Goal: Task Accomplishment & Management: Use online tool/utility

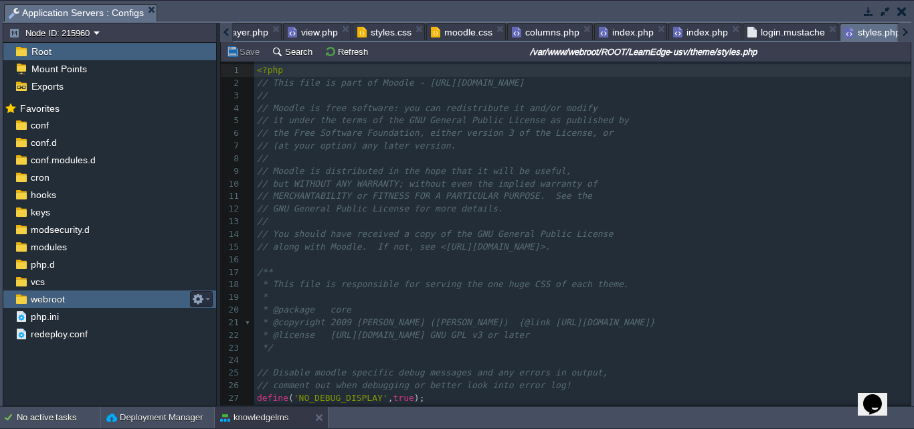
click at [67, 297] on div "webroot" at bounding box center [109, 298] width 213 height 17
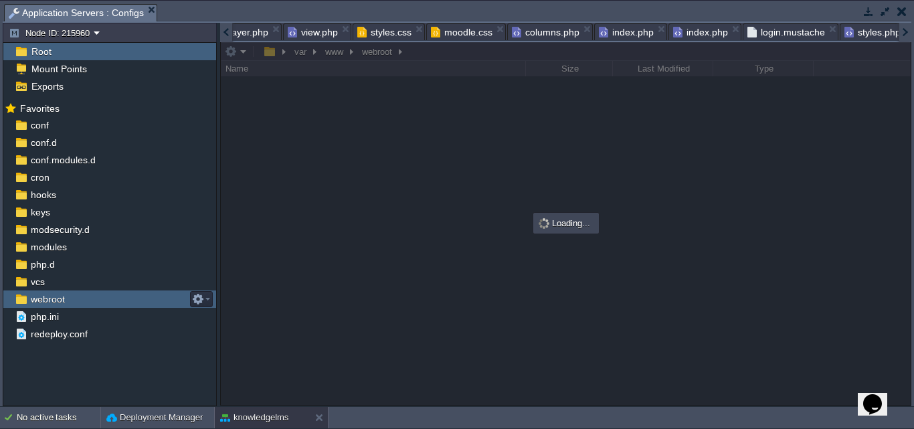
scroll to position [0, 1]
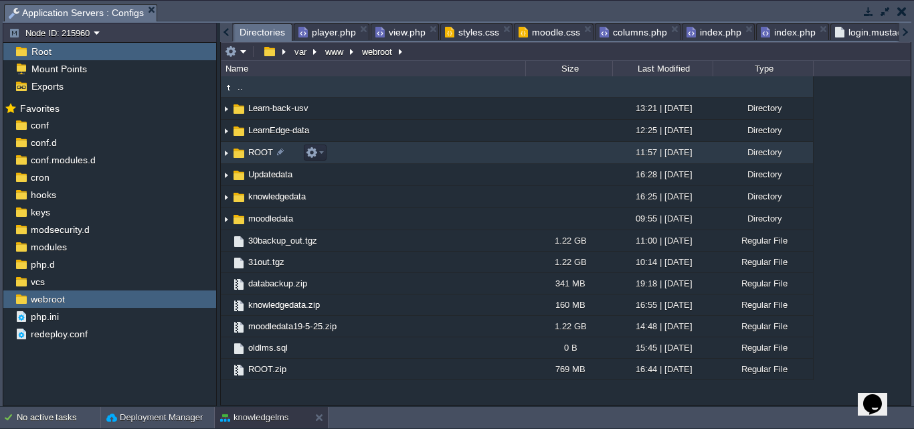
click at [261, 157] on span "ROOT" at bounding box center [260, 151] width 29 height 11
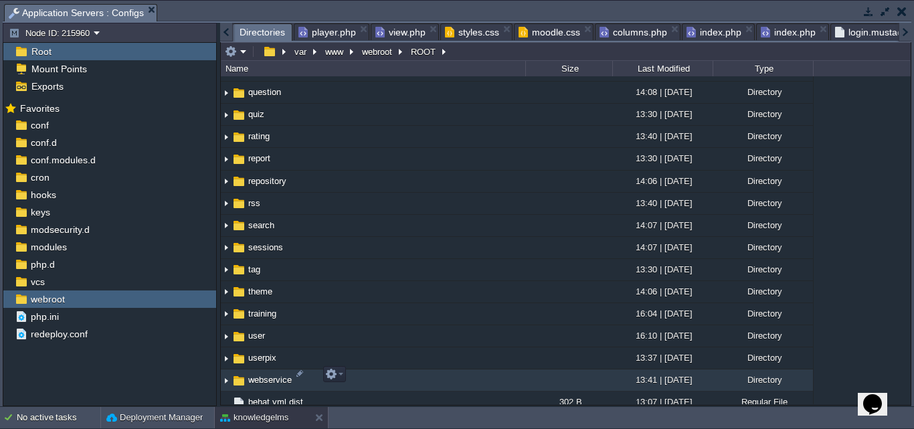
scroll to position [1539, 0]
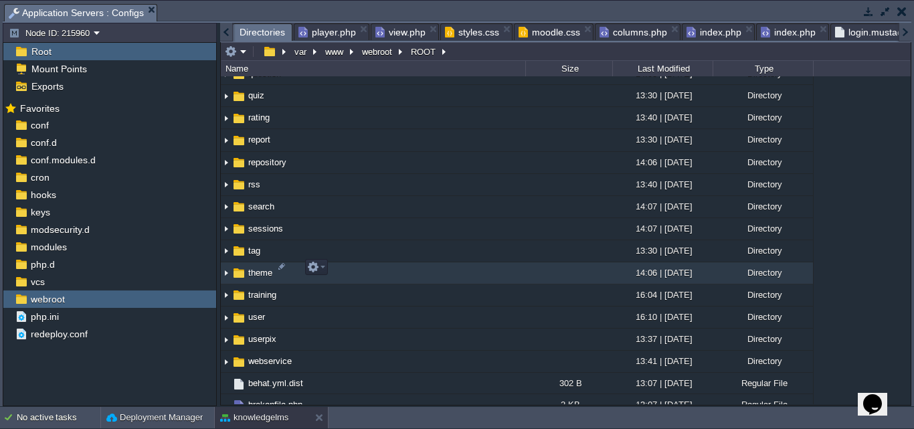
click at [260, 270] on span "theme" at bounding box center [260, 272] width 28 height 11
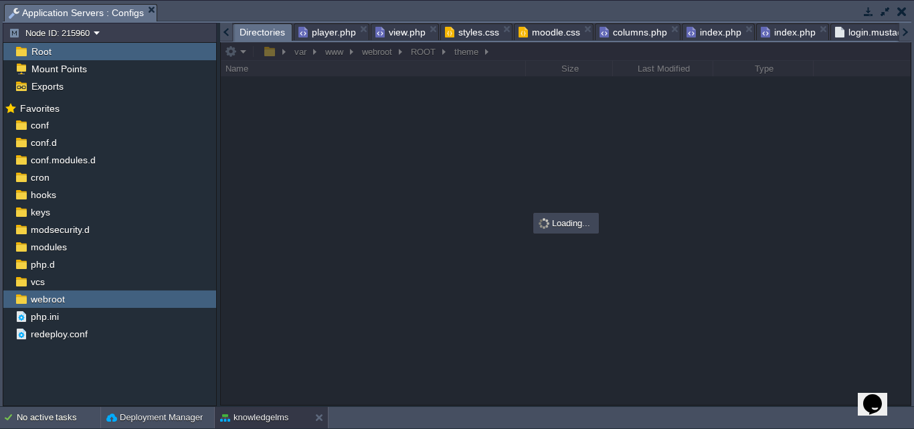
scroll to position [0, 0]
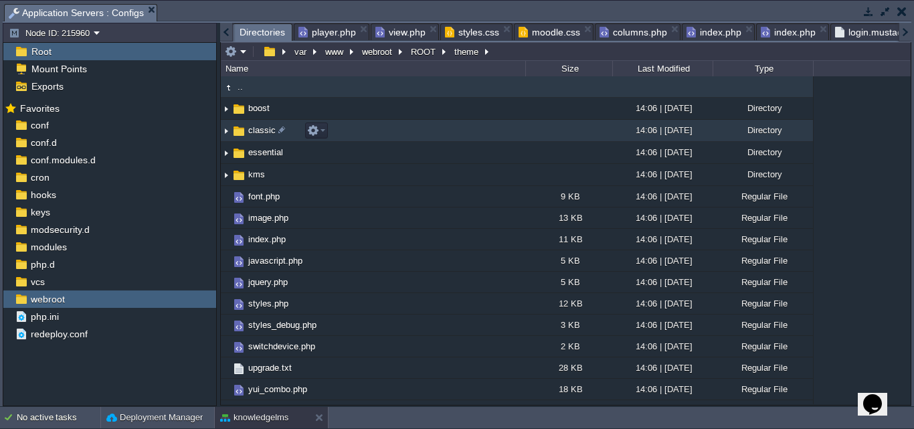
click at [258, 132] on span "classic" at bounding box center [261, 129] width 31 height 11
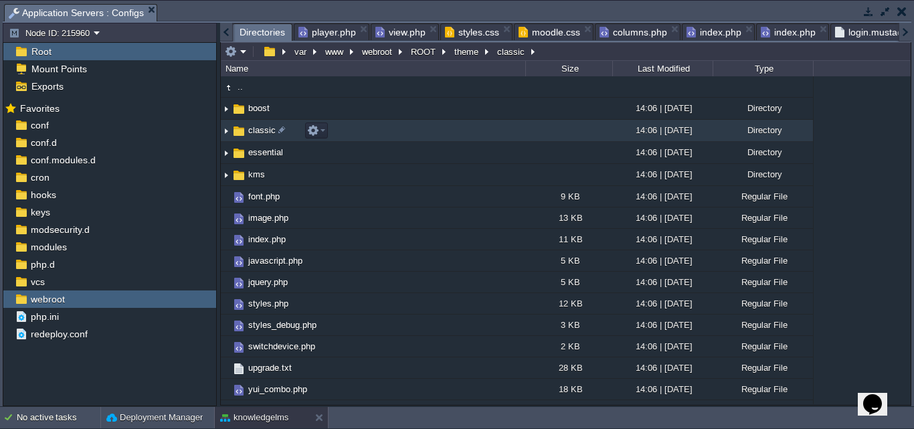
click at [258, 132] on span "classic" at bounding box center [261, 129] width 31 height 11
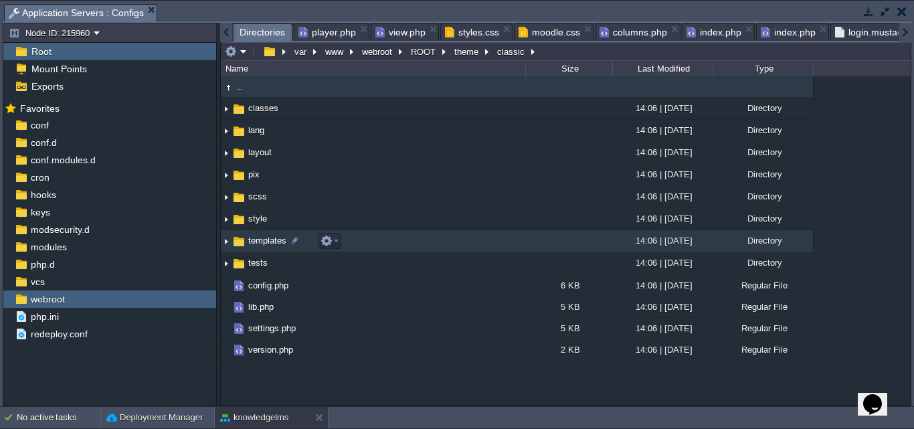
click at [256, 235] on link "templates" at bounding box center [267, 240] width 42 height 11
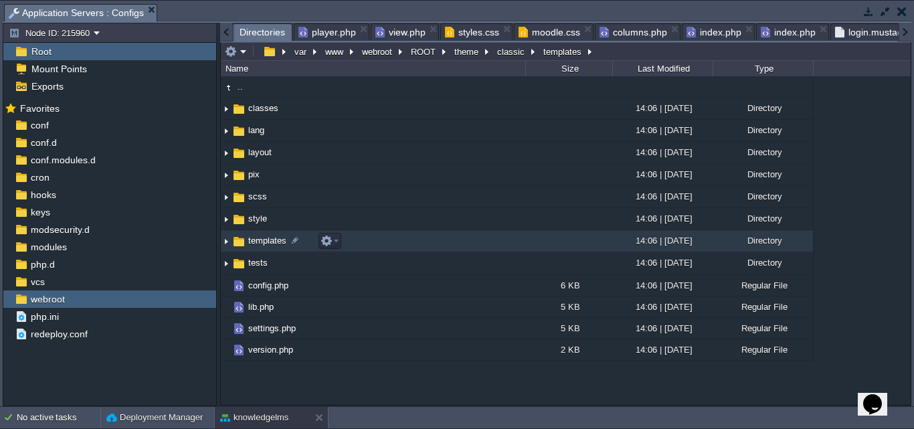
click at [256, 235] on link "templates" at bounding box center [267, 240] width 42 height 11
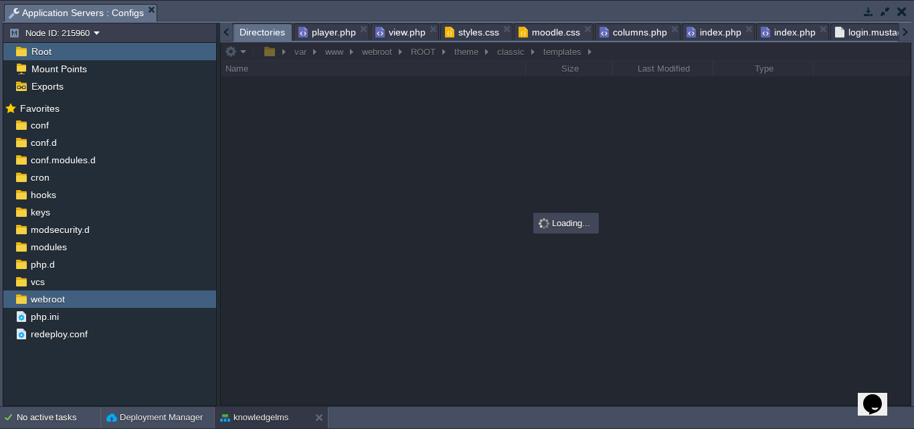
click at [256, 235] on div at bounding box center [566, 223] width 690 height 363
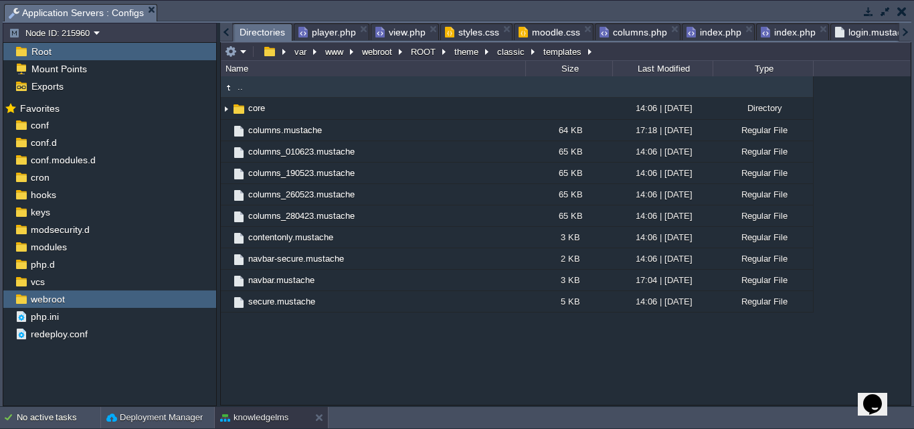
click at [237, 90] on span ".." at bounding box center [239, 86] width 9 height 11
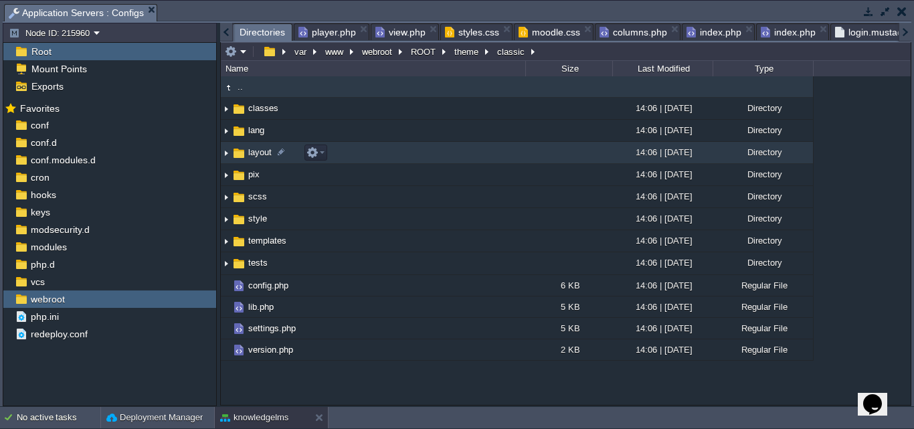
click at [257, 157] on span "layout" at bounding box center [259, 151] width 27 height 11
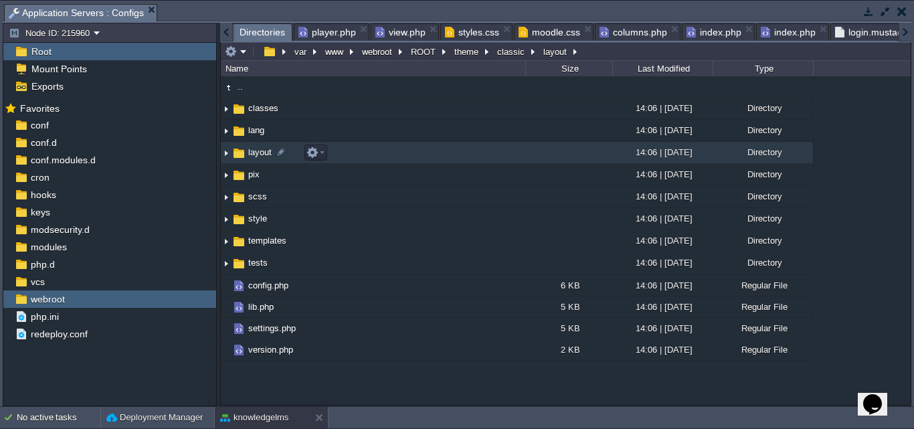
click at [257, 157] on span "layout" at bounding box center [259, 151] width 27 height 11
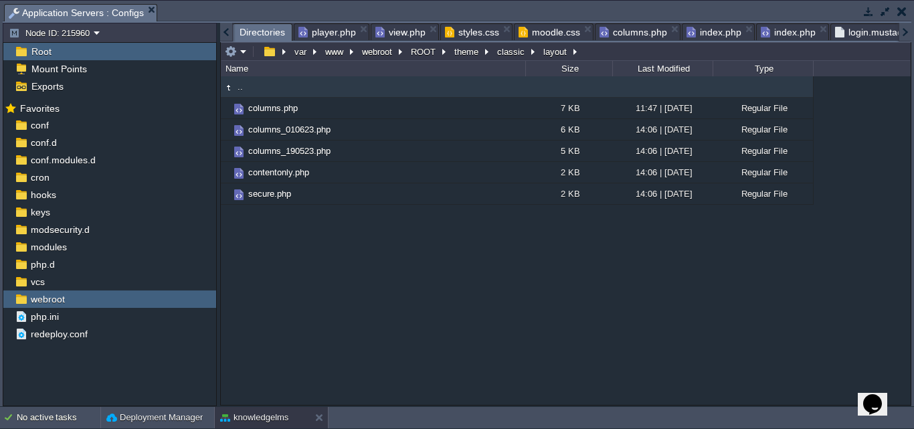
click at [629, 30] on span "columns.php" at bounding box center [633, 32] width 68 height 16
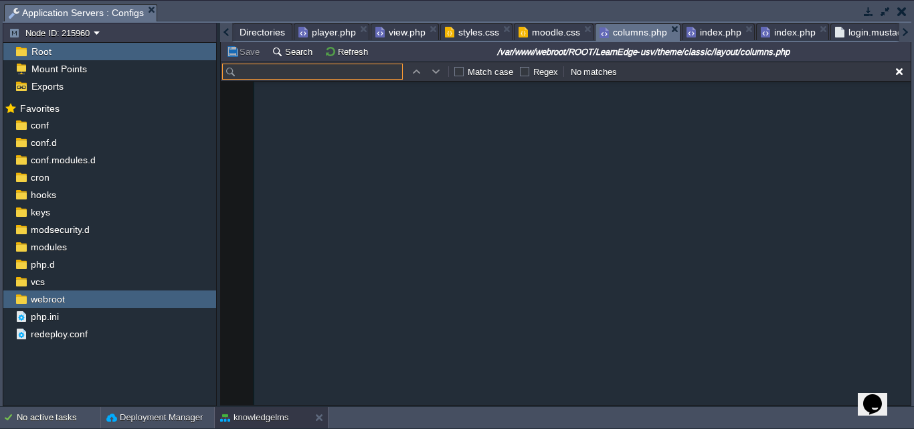
click at [262, 66] on input "text" at bounding box center [312, 72] width 181 height 16
paste input "mytraining"
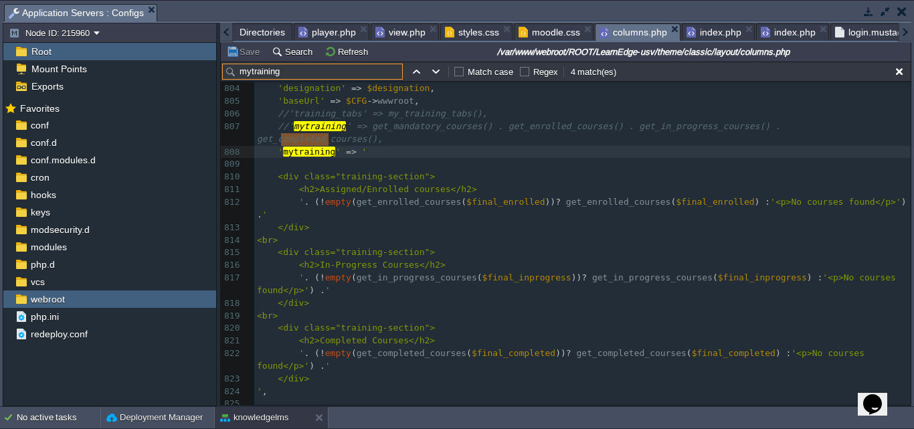
scroll to position [10179, 0]
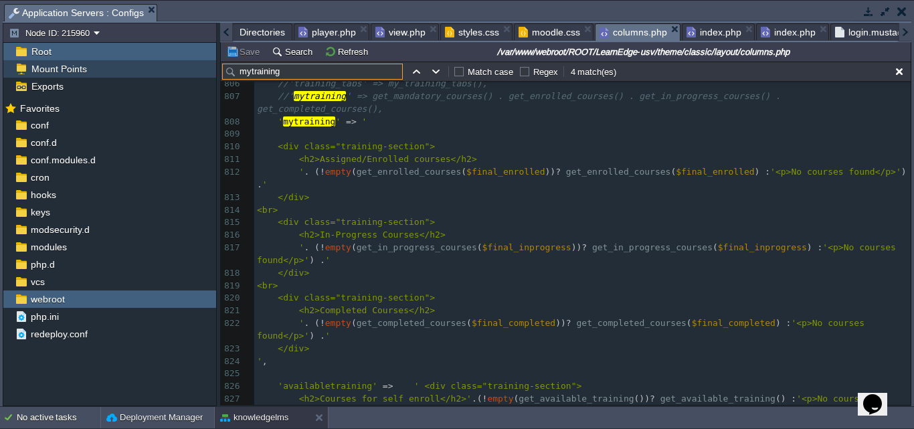
drag, startPoint x: 294, startPoint y: 68, endPoint x: 204, endPoint y: 69, distance: 90.3
click at [204, 69] on div "Node ID: 215960 Root Mount Points Exports Mark the most frequently used files a…" at bounding box center [457, 214] width 908 height 383
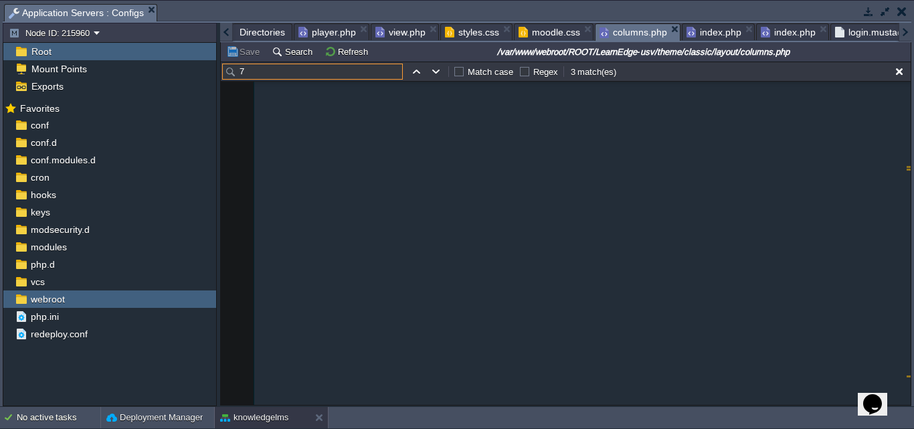
scroll to position [2498, 0]
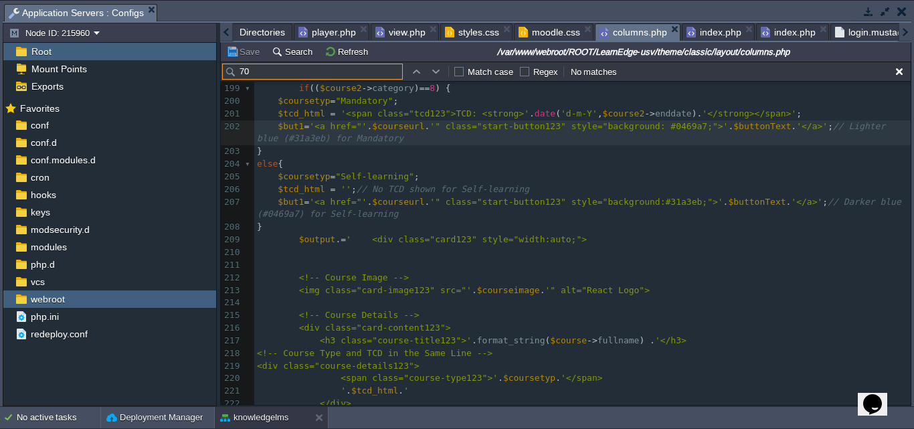
type input "7"
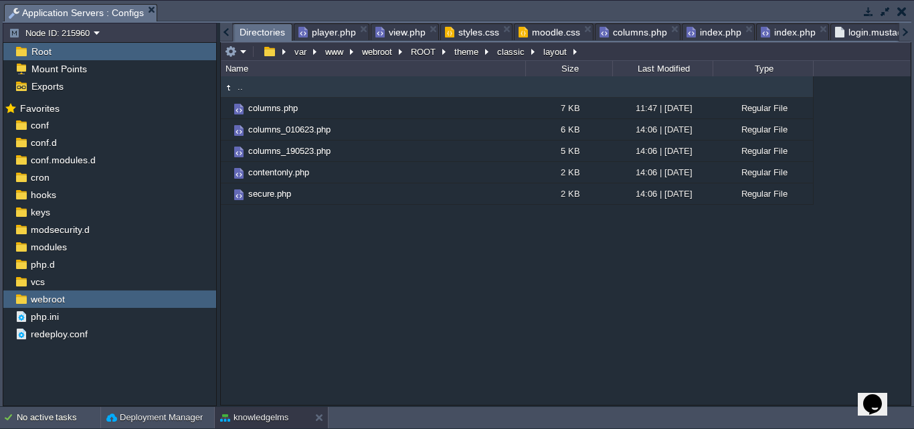
click at [262, 29] on span "Directories" at bounding box center [261, 32] width 45 height 17
click at [244, 86] on span ".." at bounding box center [239, 86] width 9 height 11
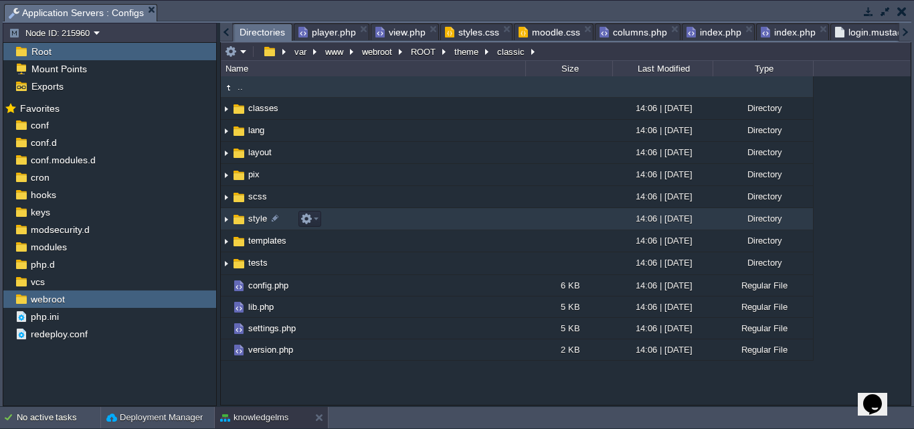
click at [224, 219] on img at bounding box center [226, 219] width 11 height 21
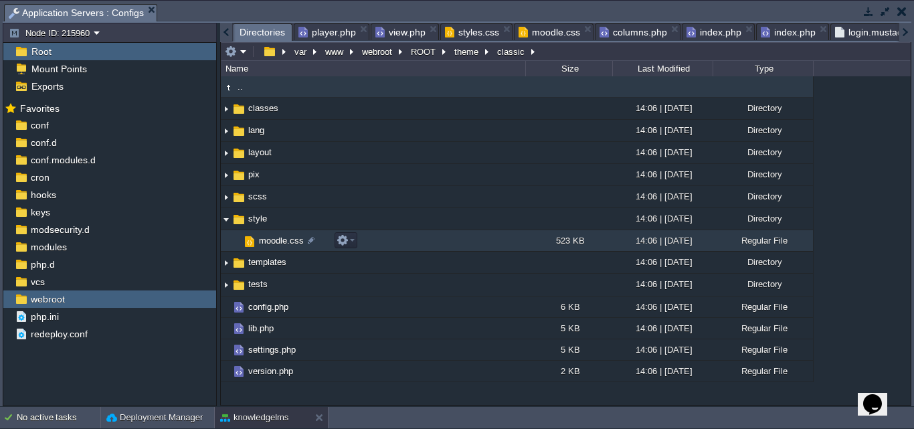
click at [272, 243] on span "moodle.css" at bounding box center [281, 240] width 49 height 11
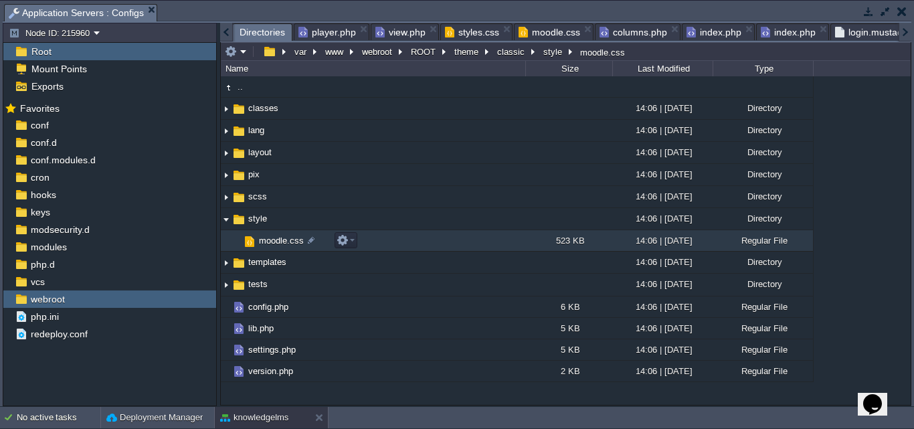
click at [272, 243] on span "moodle.css" at bounding box center [281, 240] width 49 height 11
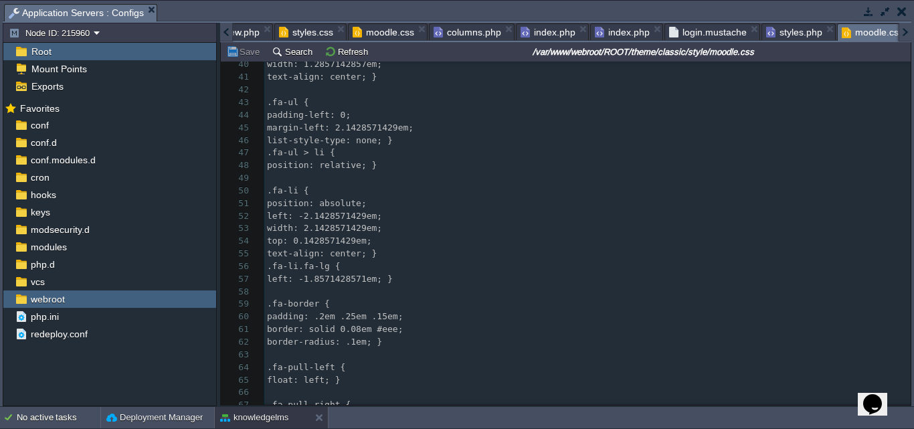
scroll to position [591, 0]
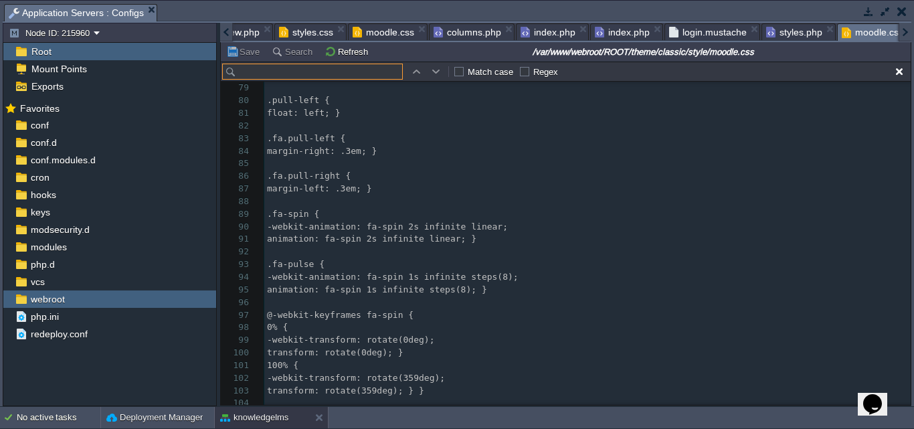
type input "mytraining"
click at [470, 34] on span "columns.php" at bounding box center [467, 32] width 68 height 16
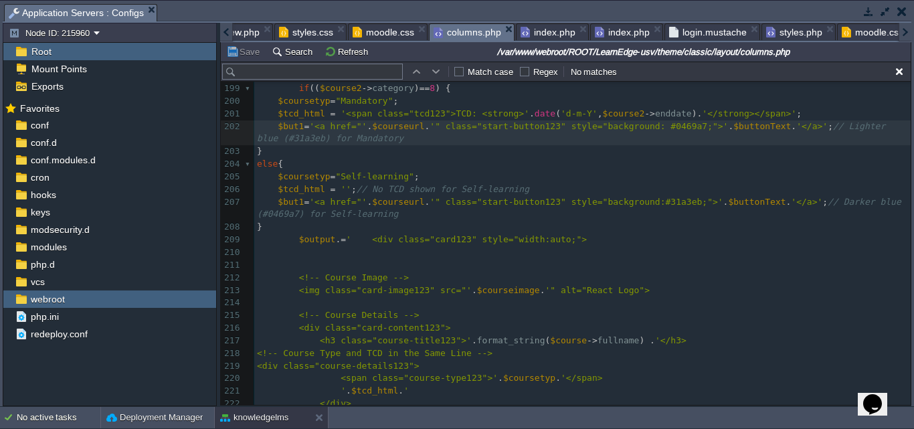
click at [249, 76] on input "text" at bounding box center [312, 72] width 181 height 16
paste input "mytraining"
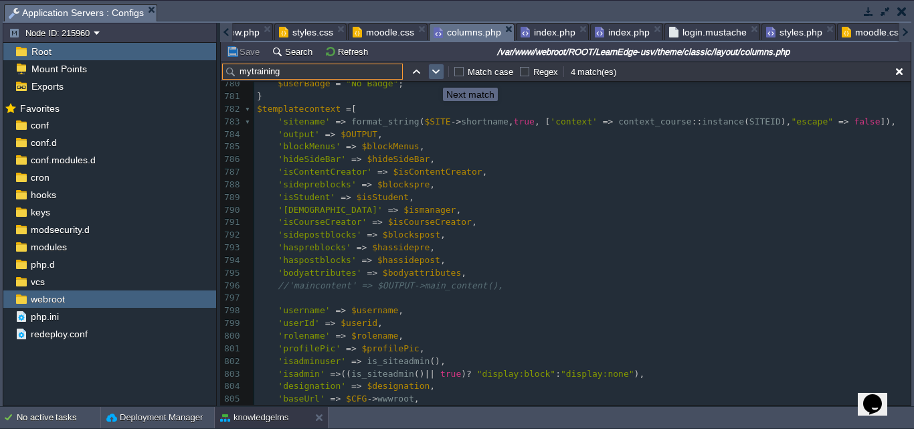
type input "mytraining"
click at [433, 74] on button "button" at bounding box center [436, 72] width 12 height 12
type textarea "mytraining"
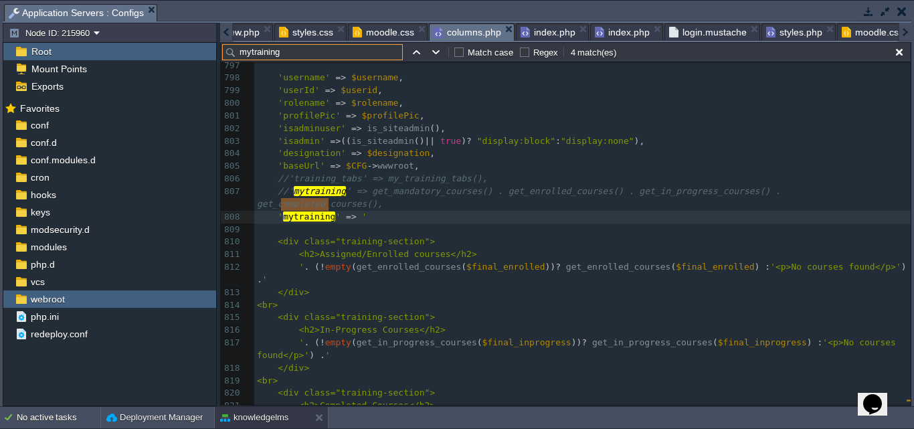
drag, startPoint x: 300, startPoint y: 54, endPoint x: 188, endPoint y: 47, distance: 112.0
click at [188, 47] on div "Node ID: 215960 Root Mount Points Exports Mark the most frequently used files a…" at bounding box center [457, 214] width 908 height 383
click at [290, 56] on input "mytraining" at bounding box center [312, 52] width 181 height 16
drag, startPoint x: 290, startPoint y: 56, endPoint x: 232, endPoint y: 54, distance: 57.6
click at [232, 54] on input "mytraining" at bounding box center [312, 52] width 181 height 16
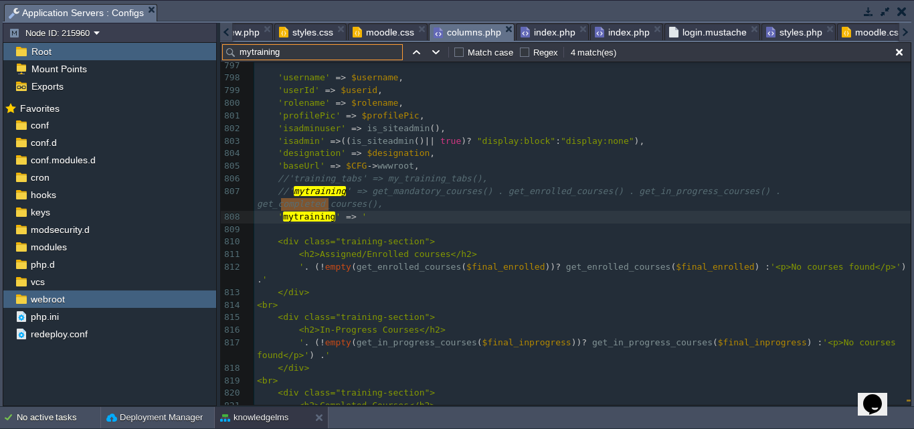
click at [284, 50] on input "mytraining" at bounding box center [312, 52] width 181 height 16
drag, startPoint x: 285, startPoint y: 54, endPoint x: 231, endPoint y: 54, distance: 54.2
click at [231, 54] on input "mytraining" at bounding box center [312, 52] width 181 height 16
click at [291, 58] on input "mytraining" at bounding box center [312, 52] width 181 height 16
drag, startPoint x: 293, startPoint y: 55, endPoint x: 235, endPoint y: 56, distance: 57.5
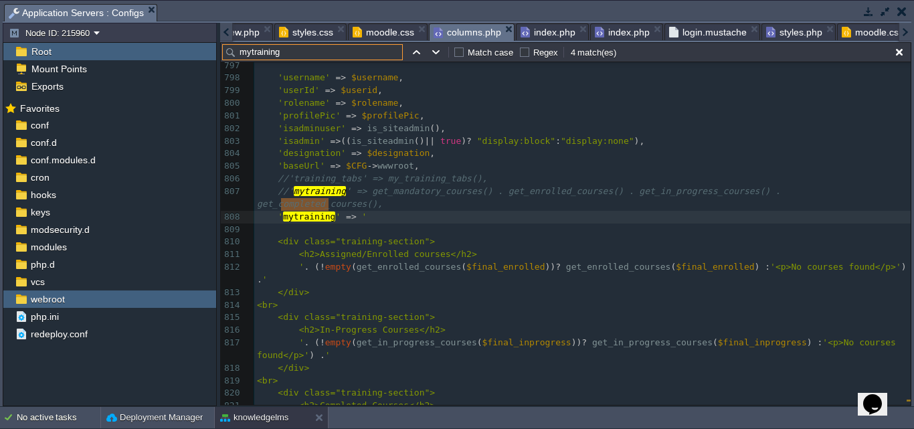
click at [235, 56] on input "mytraining" at bounding box center [312, 52] width 181 height 16
type input "v"
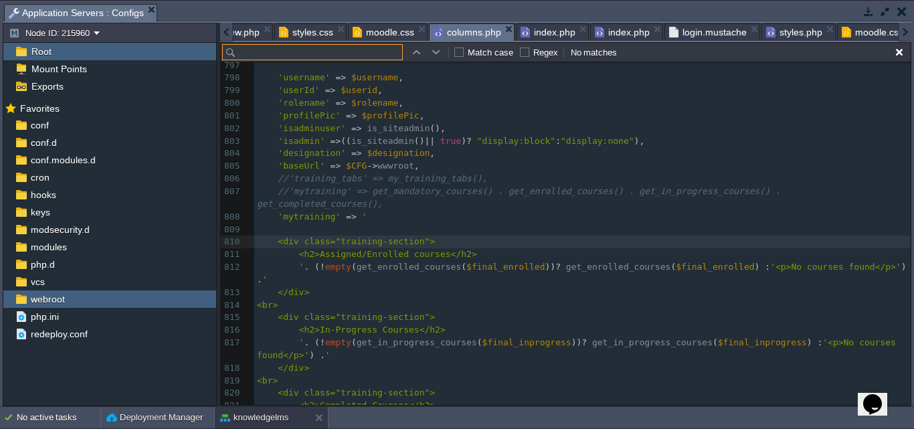
paste input "training-block"
type input "training-block"
click at [374, 35] on span "moodle.css" at bounding box center [384, 32] width 62 height 16
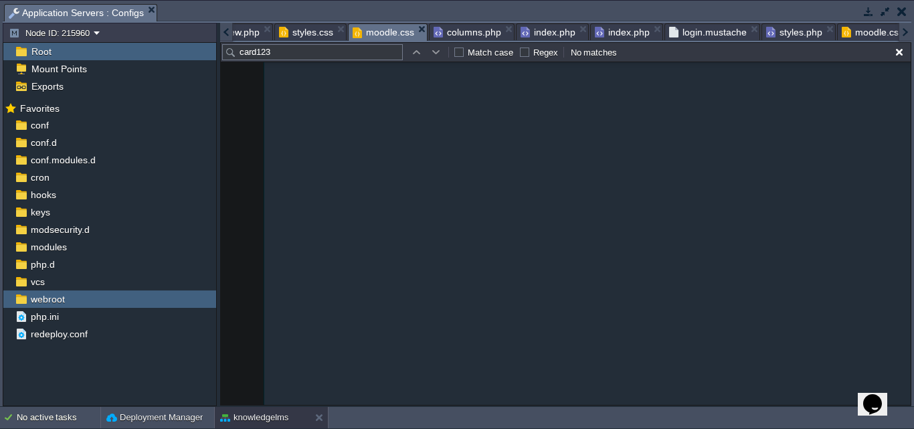
click at [320, 57] on input "card123" at bounding box center [312, 52] width 181 height 16
drag, startPoint x: 320, startPoint y: 57, endPoint x: 232, endPoint y: 50, distance: 88.6
click at [232, 50] on input "card123" at bounding box center [312, 52] width 181 height 16
paste input "training-block"
type input "training-block"
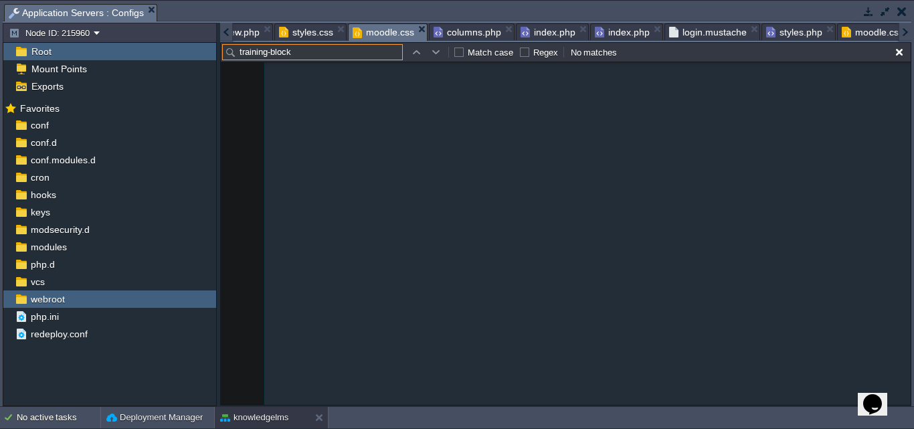
click at [294, 33] on span "styles.css" at bounding box center [306, 32] width 54 height 16
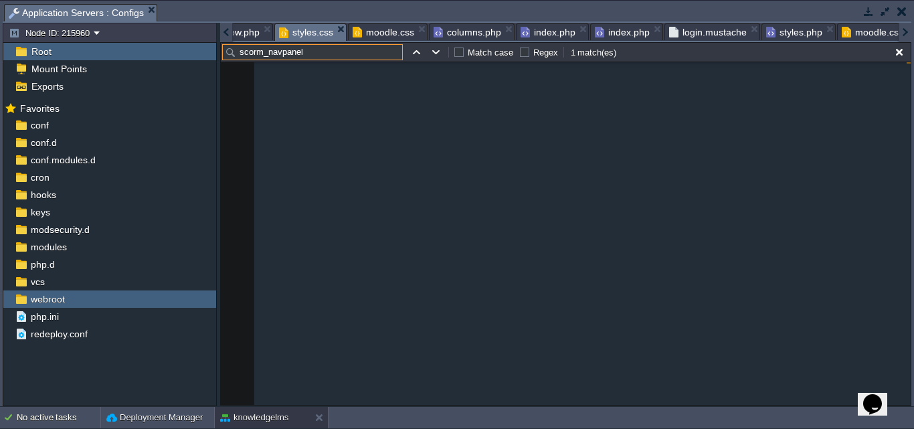
drag, startPoint x: 292, startPoint y: 54, endPoint x: 146, endPoint y: 45, distance: 146.1
click at [146, 45] on div "Node ID: 215960 Root Mount Points Exports Mark the most frequently used files a…" at bounding box center [457, 214] width 908 height 383
paste input "training-block"
type input "training-block"
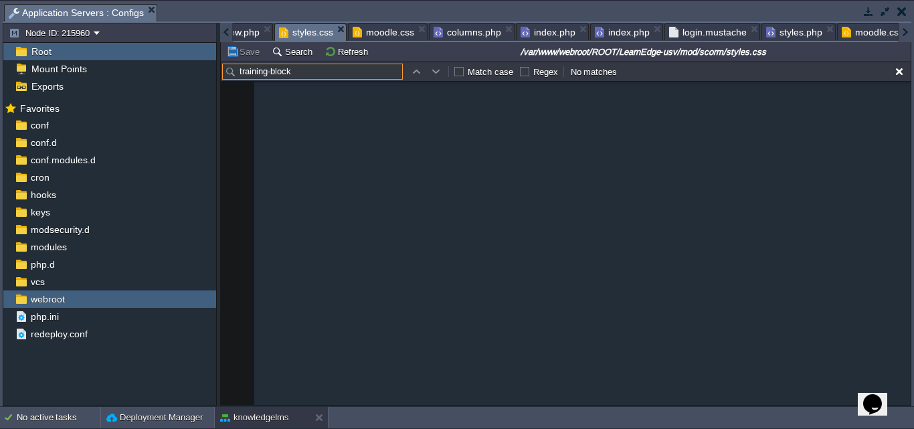
click at [781, 30] on span "styles.php" at bounding box center [794, 32] width 56 height 16
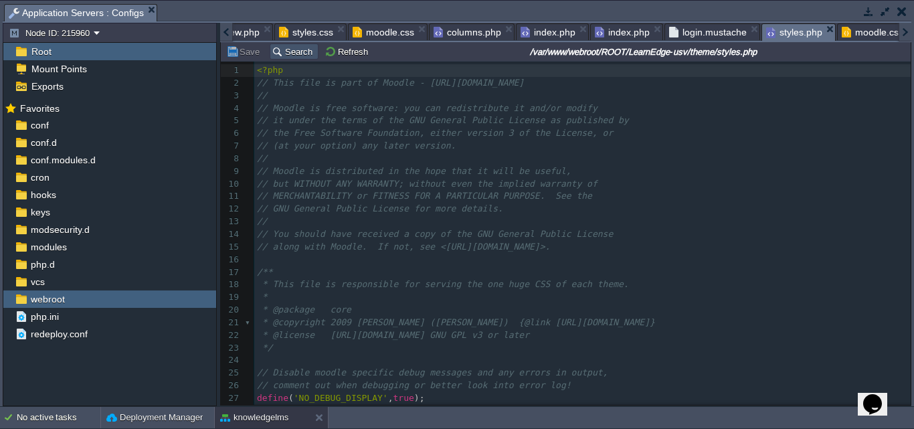
click at [274, 54] on button "Search" at bounding box center [294, 51] width 45 height 12
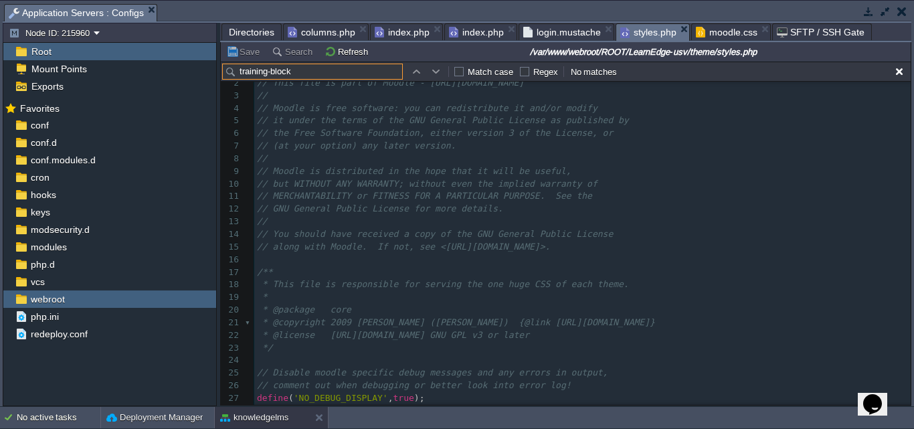
click at [306, 76] on input "training-block" at bounding box center [312, 72] width 181 height 16
type input "t"
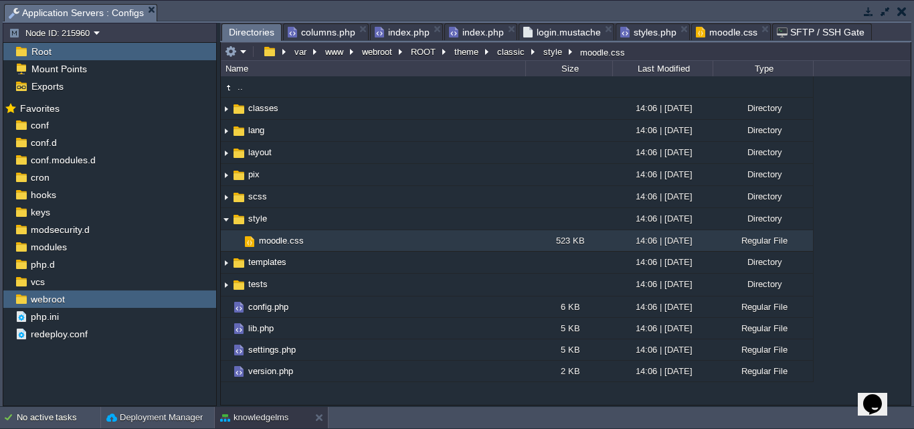
click at [246, 26] on span "Directories" at bounding box center [251, 32] width 45 height 17
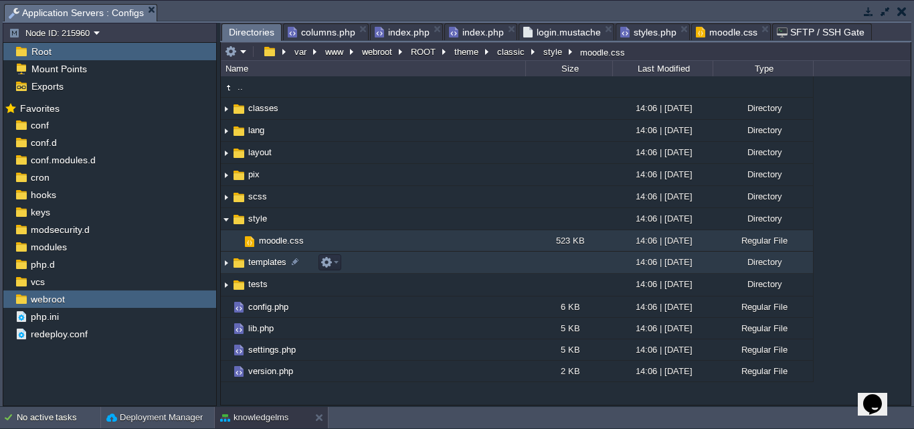
click at [226, 266] on img at bounding box center [226, 262] width 11 height 21
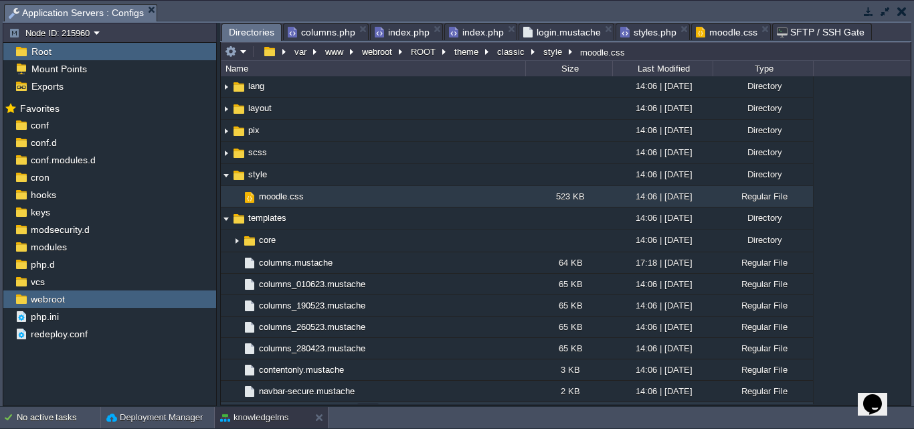
scroll to position [134, 0]
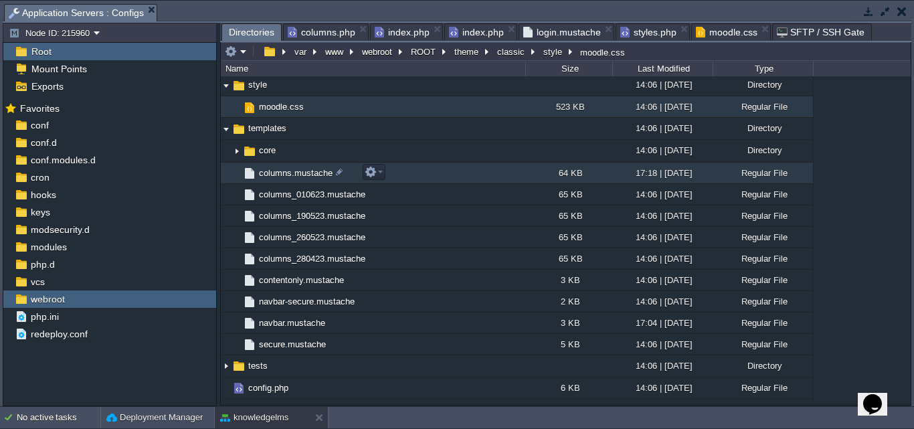
click at [282, 173] on span "columns.mustache" at bounding box center [296, 172] width 78 height 11
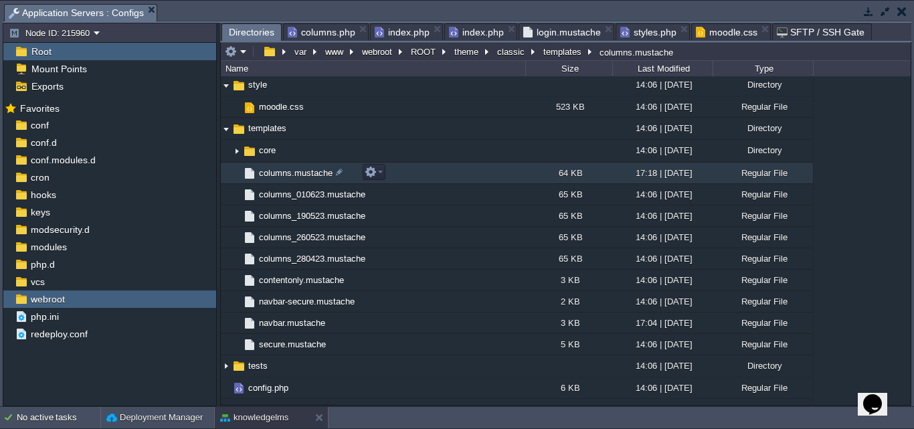
click at [282, 173] on span "columns.mustache" at bounding box center [296, 172] width 78 height 11
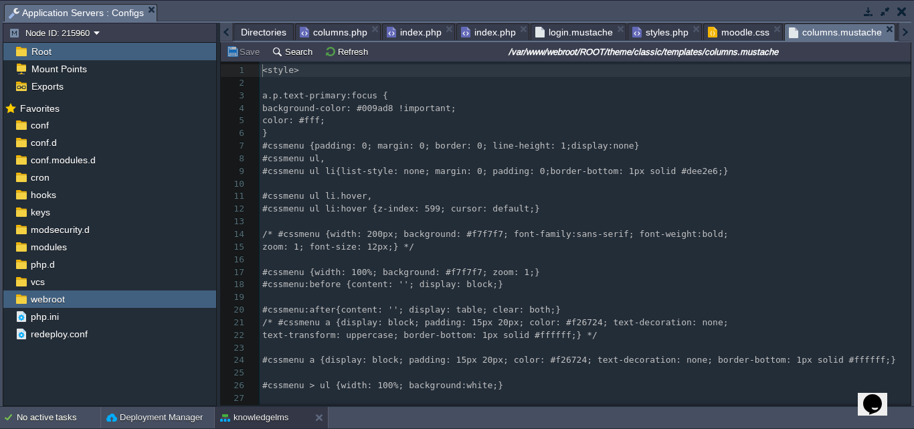
scroll to position [5, 0]
click at [285, 52] on button "Search" at bounding box center [294, 51] width 45 height 12
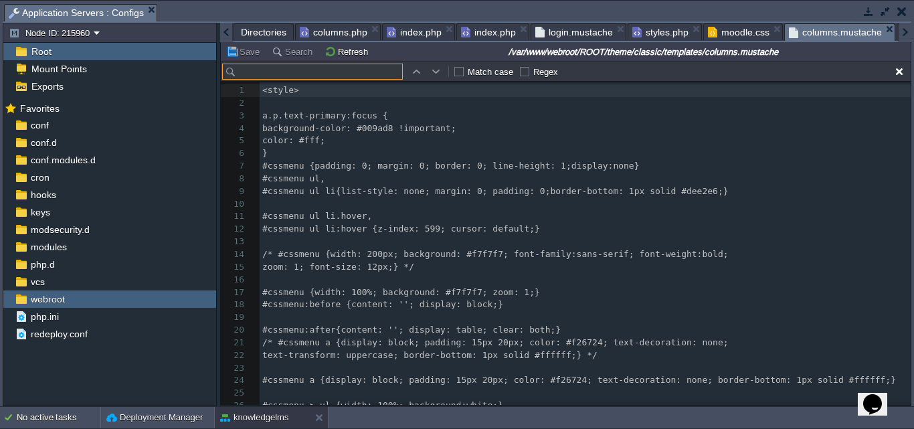
scroll to position [20, 0]
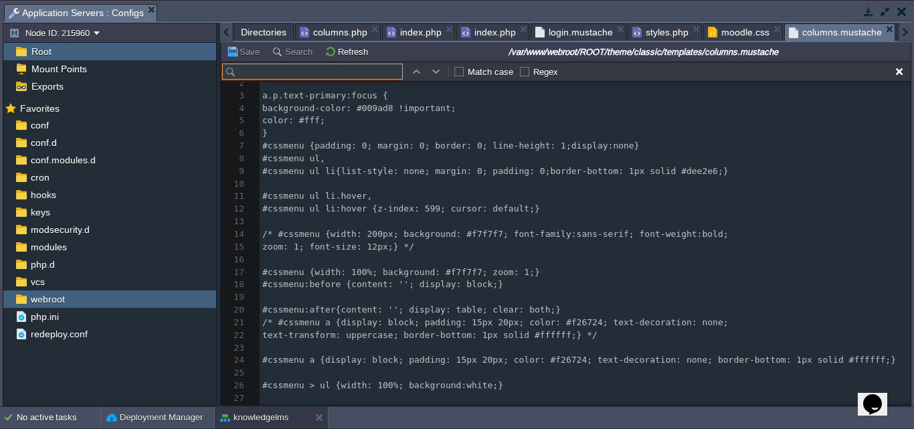
type input "training-block"
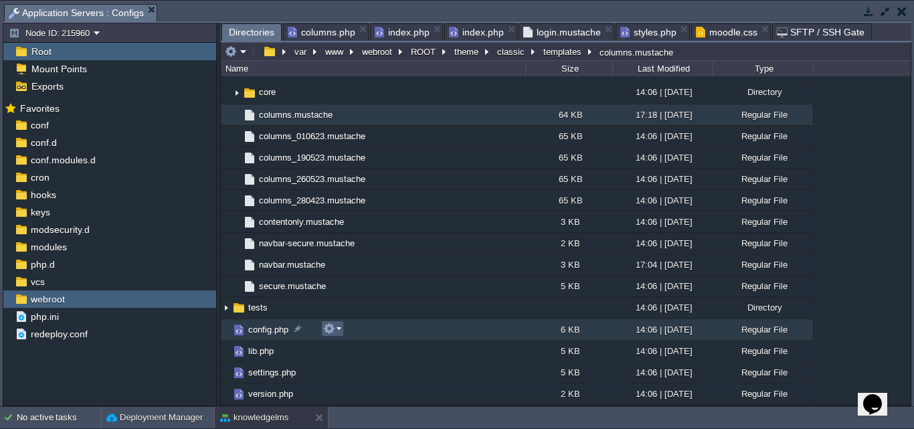
scroll to position [0, 0]
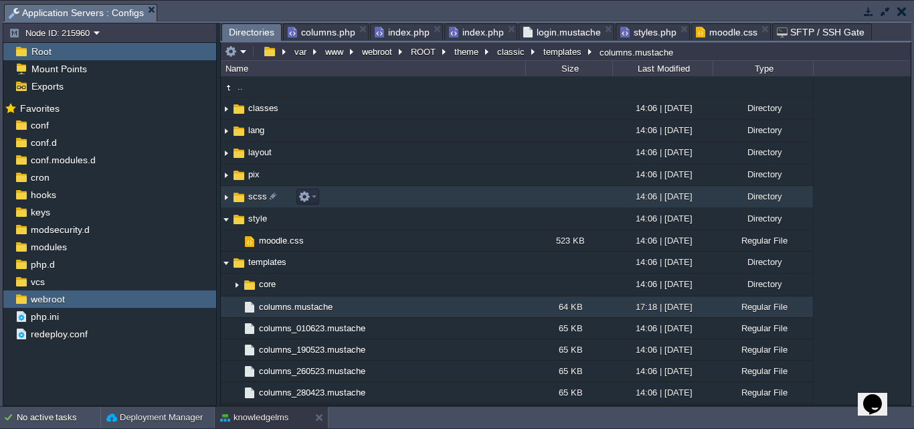
click at [226, 199] on img at bounding box center [226, 197] width 11 height 21
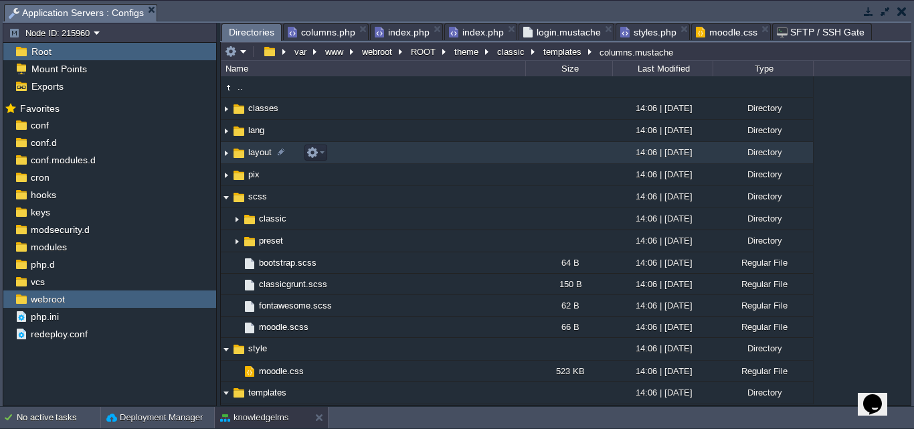
click at [225, 153] on img at bounding box center [226, 152] width 11 height 21
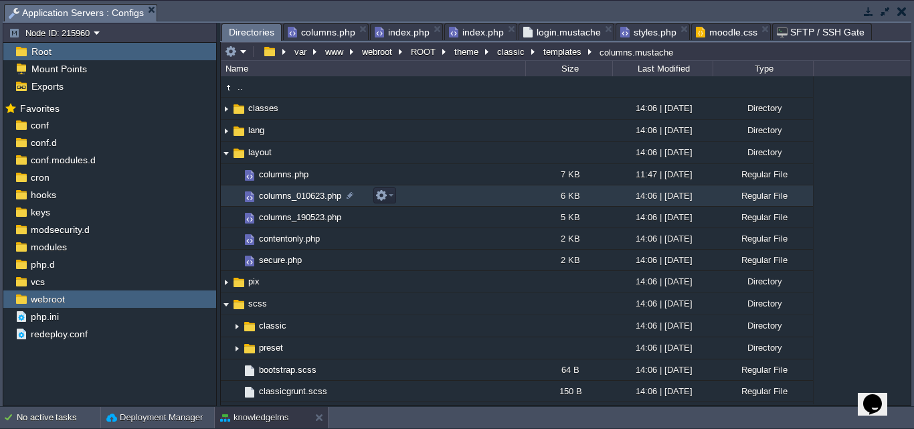
click at [306, 195] on span "columns_010623.php" at bounding box center [300, 195] width 86 height 11
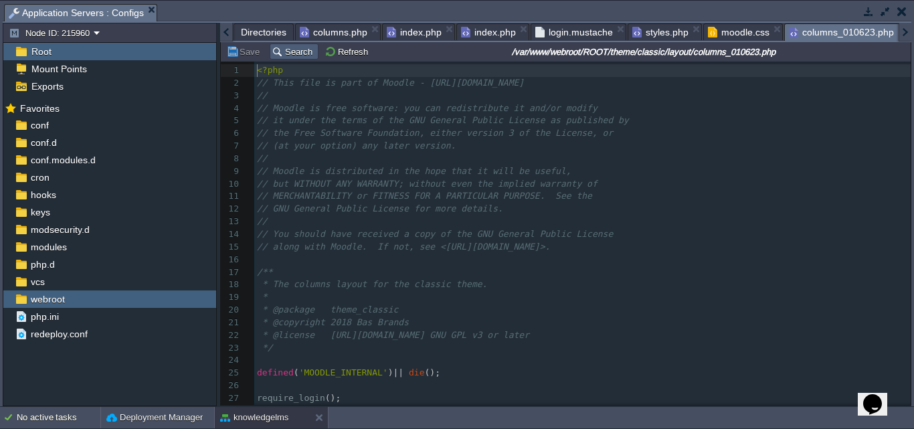
click at [290, 52] on button "Search" at bounding box center [294, 51] width 45 height 12
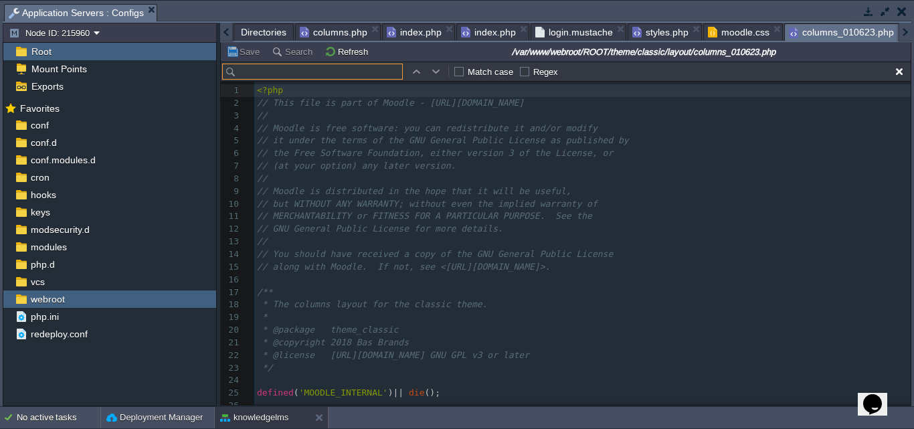
scroll to position [20, 0]
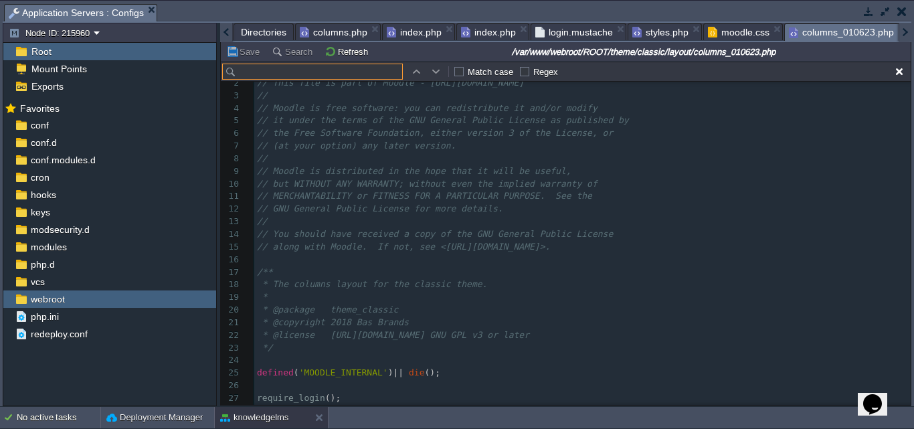
type input "training-block"
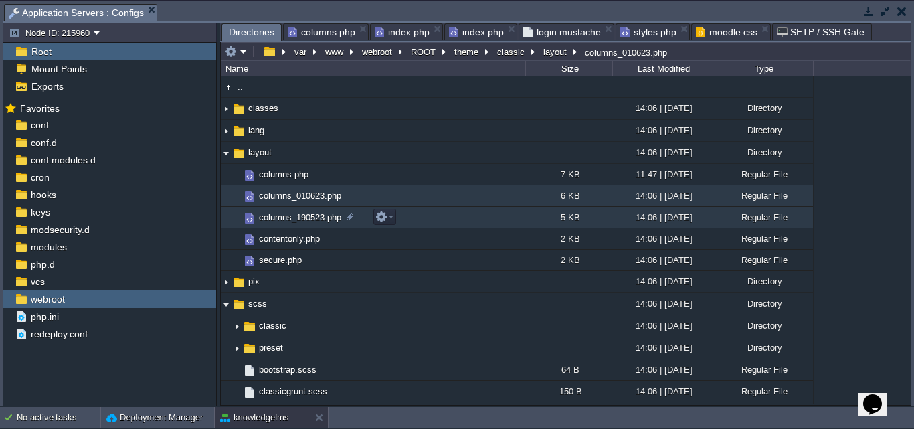
click at [290, 213] on span "columns_190523.php" at bounding box center [300, 216] width 86 height 11
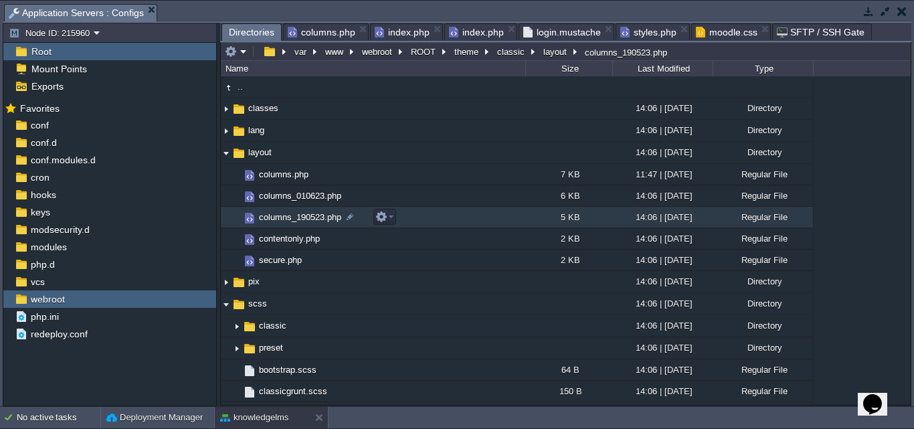
click at [290, 213] on span "columns_190523.php" at bounding box center [300, 216] width 86 height 11
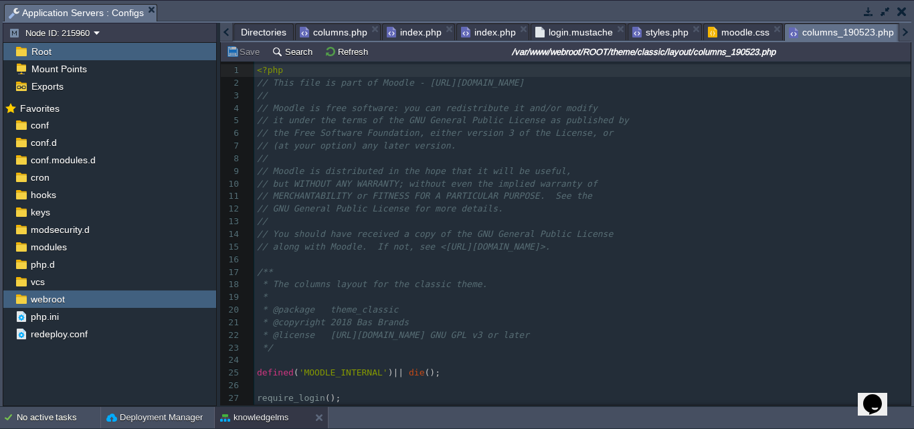
scroll to position [0, 0]
click at [288, 58] on button "Search" at bounding box center [294, 51] width 45 height 12
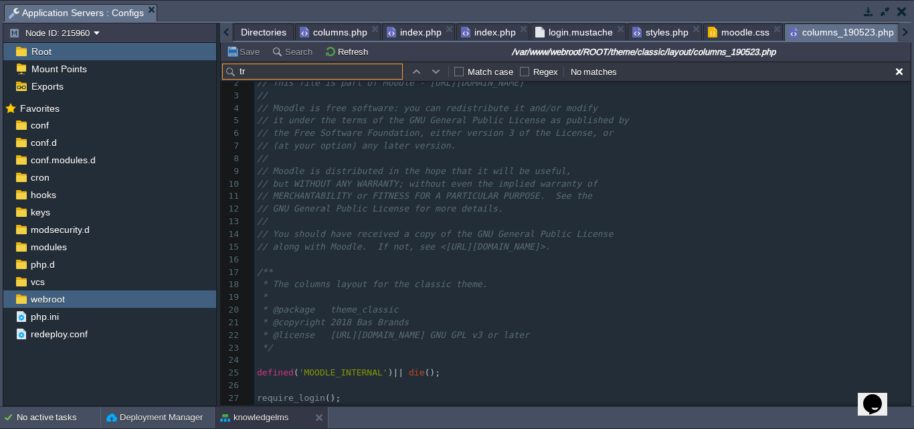
type input "t"
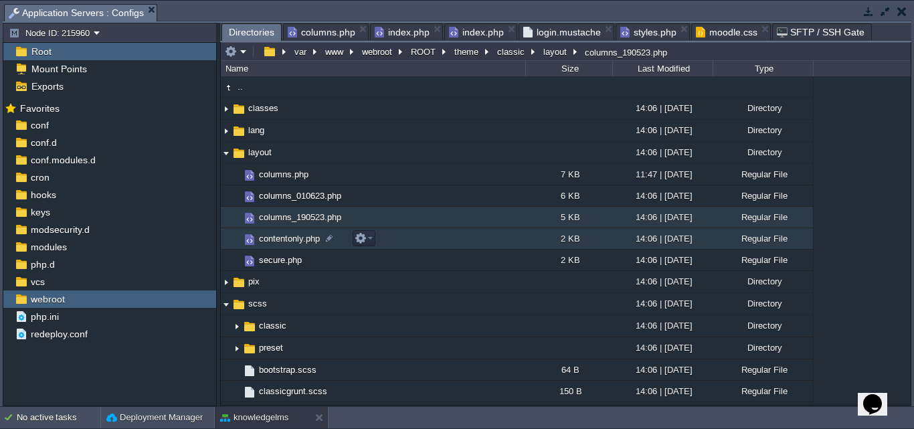
click at [282, 241] on span "contentonly.php" at bounding box center [289, 238] width 65 height 11
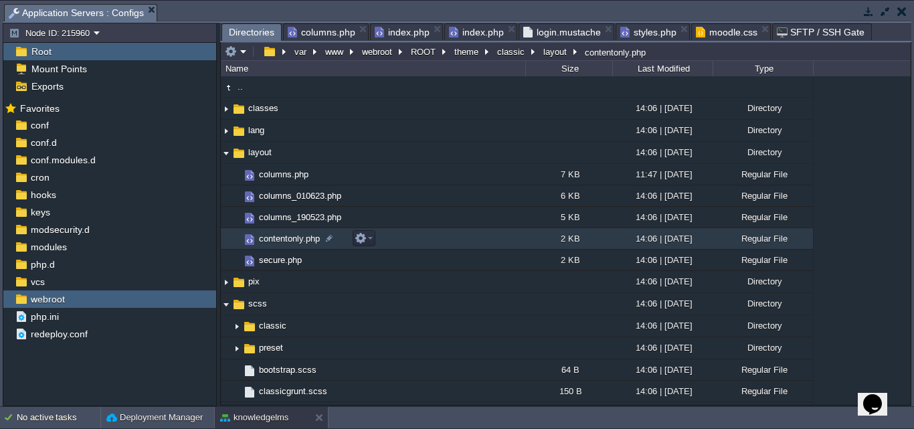
click at [282, 241] on span "contentonly.php" at bounding box center [289, 238] width 65 height 11
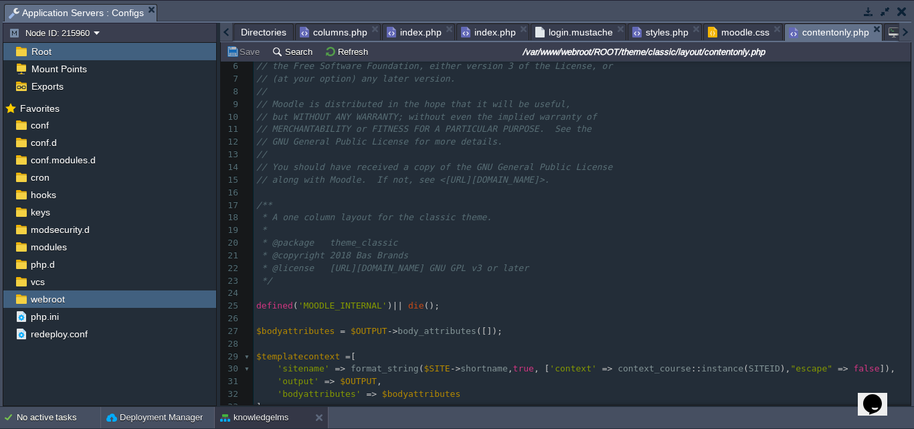
scroll to position [68, 0]
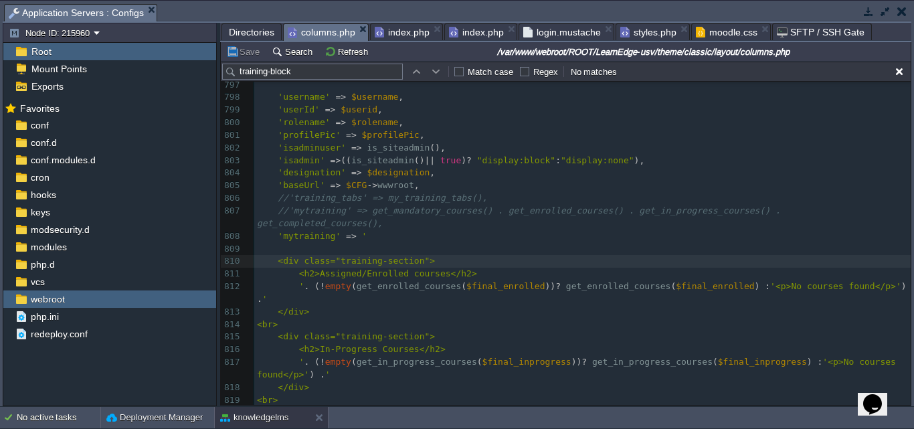
click at [326, 27] on span "columns.php" at bounding box center [322, 32] width 68 height 17
click at [304, 78] on input "training-block" at bounding box center [312, 72] width 181 height 16
click at [243, 28] on span "Directories" at bounding box center [251, 32] width 45 height 16
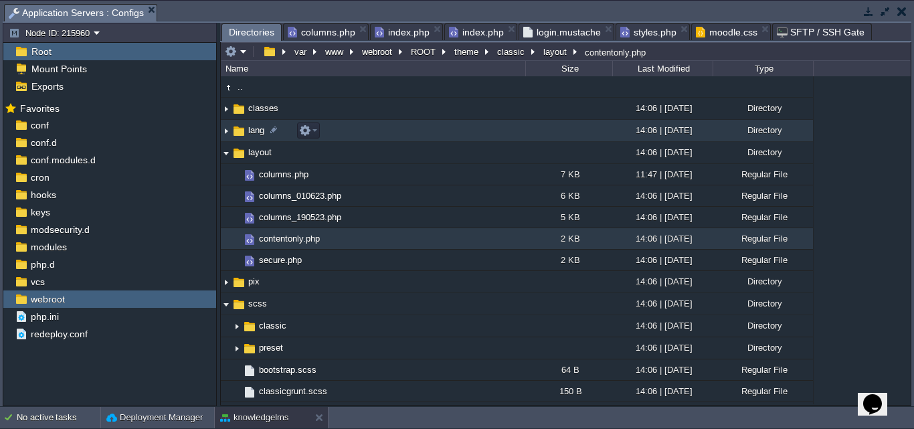
click at [227, 132] on img at bounding box center [226, 130] width 11 height 21
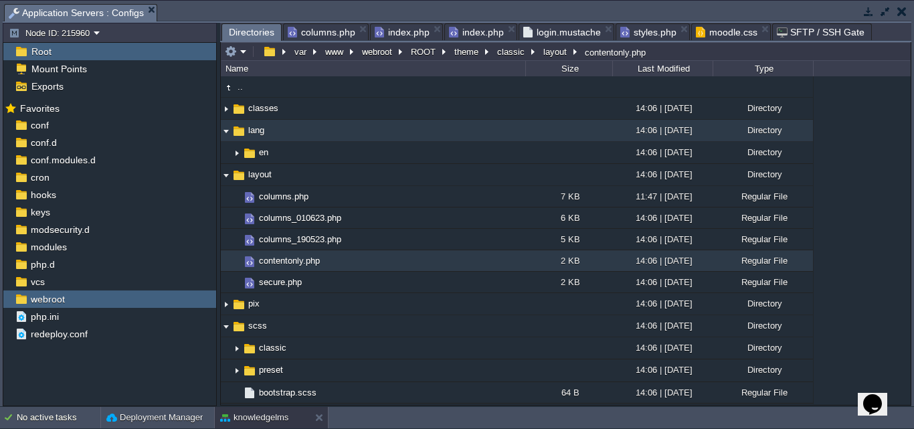
click at [227, 132] on img at bounding box center [226, 130] width 11 height 21
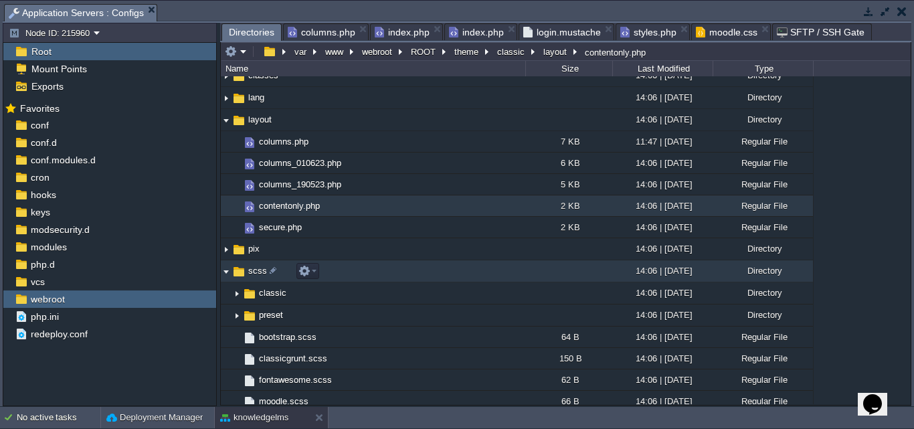
scroll to position [0, 0]
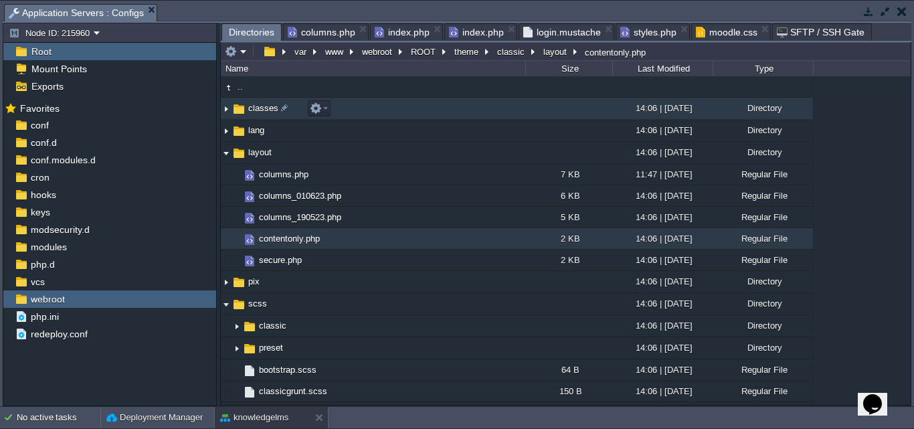
click at [223, 111] on img at bounding box center [226, 108] width 11 height 21
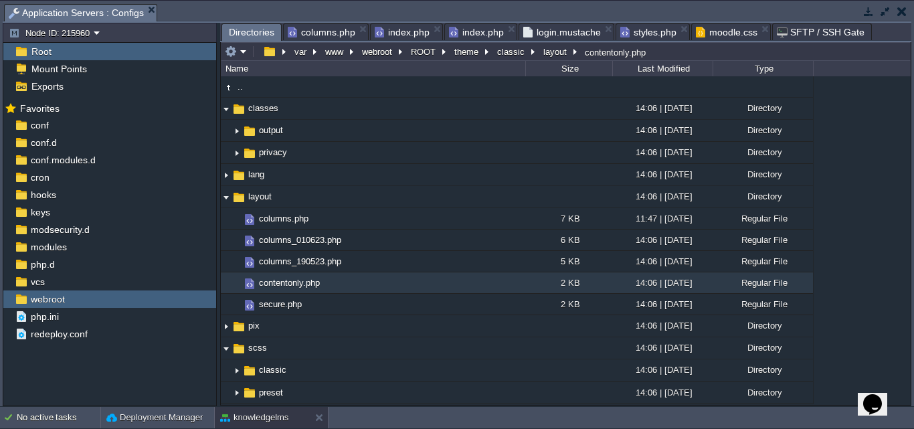
click at [332, 29] on span "columns.php" at bounding box center [322, 32] width 68 height 16
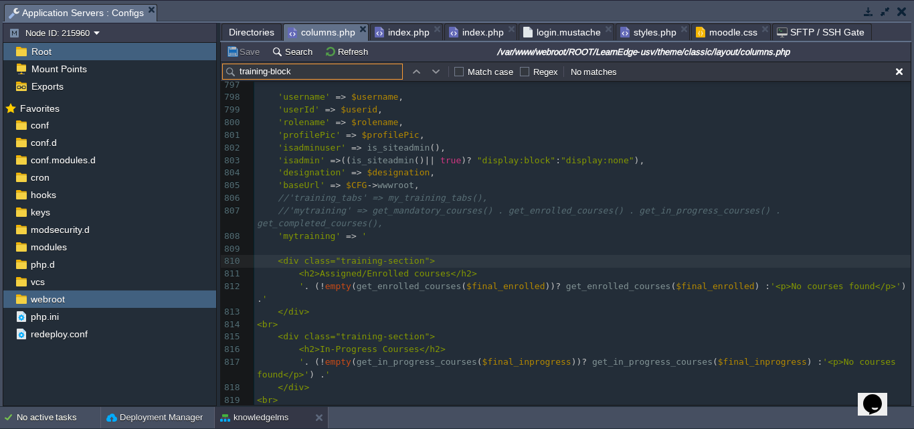
drag, startPoint x: 308, startPoint y: 72, endPoint x: 208, endPoint y: 56, distance: 101.5
click at [208, 56] on div "Node ID: 215960 Root Mount Points Exports Mark the most frequently used files a…" at bounding box center [457, 214] width 908 height 383
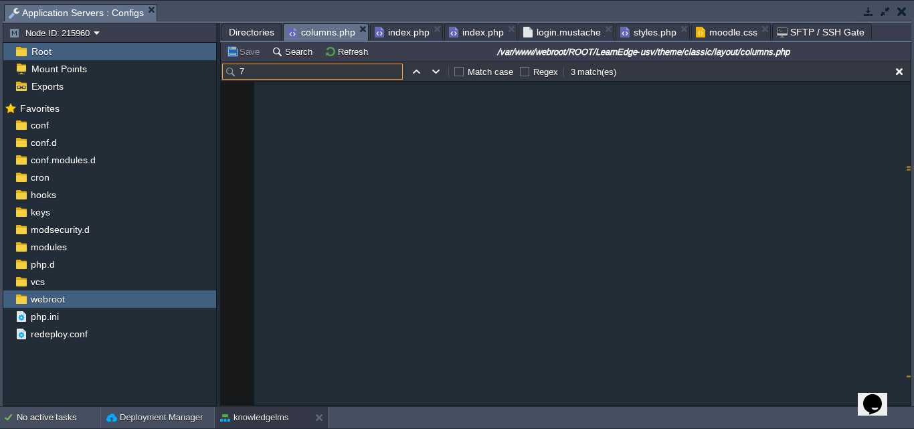
scroll to position [2498, 0]
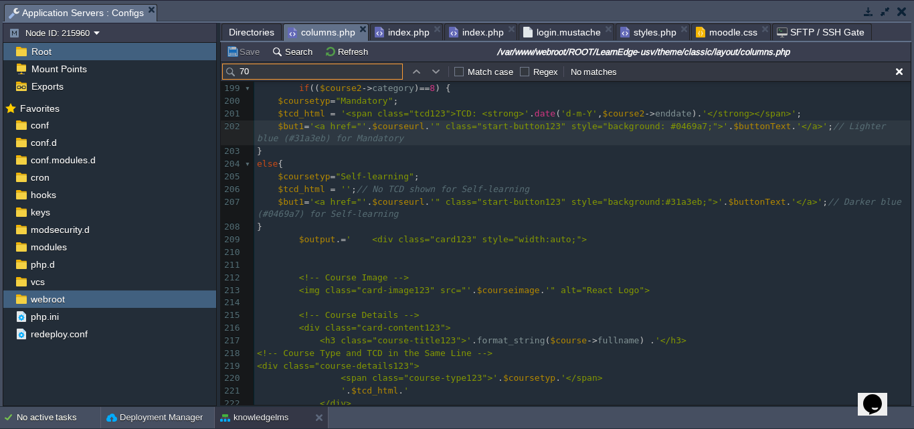
type input "7"
click at [271, 76] on input "bl" at bounding box center [312, 72] width 181 height 16
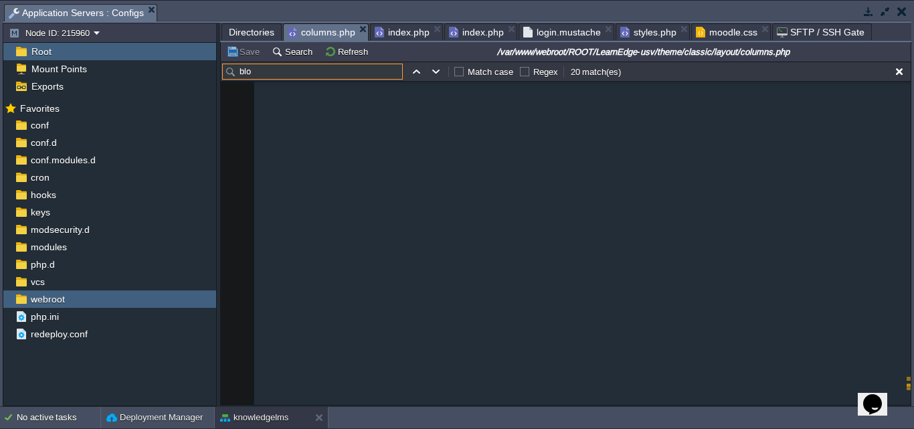
scroll to position [8578, 0]
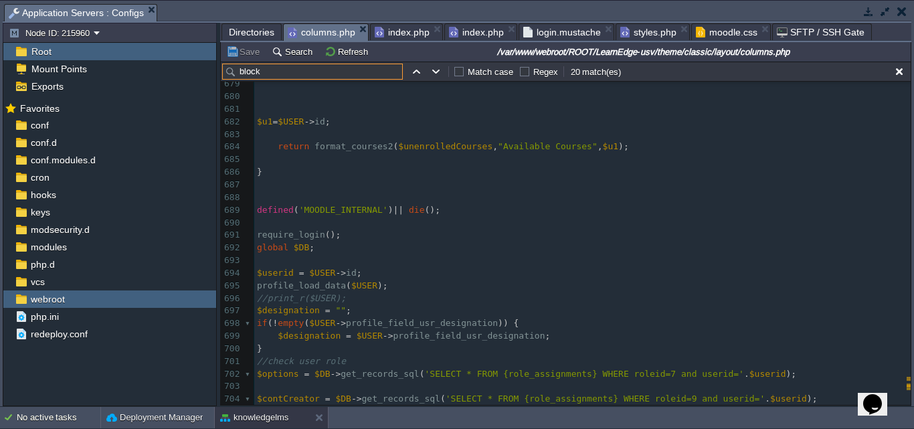
type input "block"
click at [267, 76] on input "block" at bounding box center [312, 72] width 181 height 16
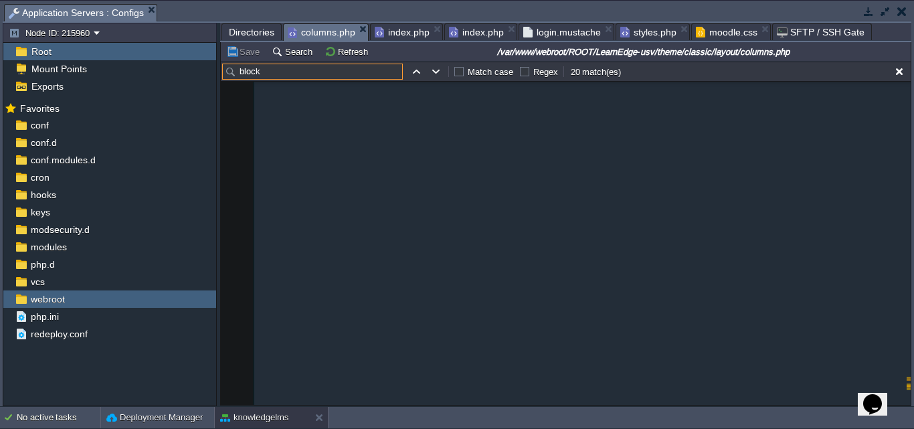
scroll to position [8876, 0]
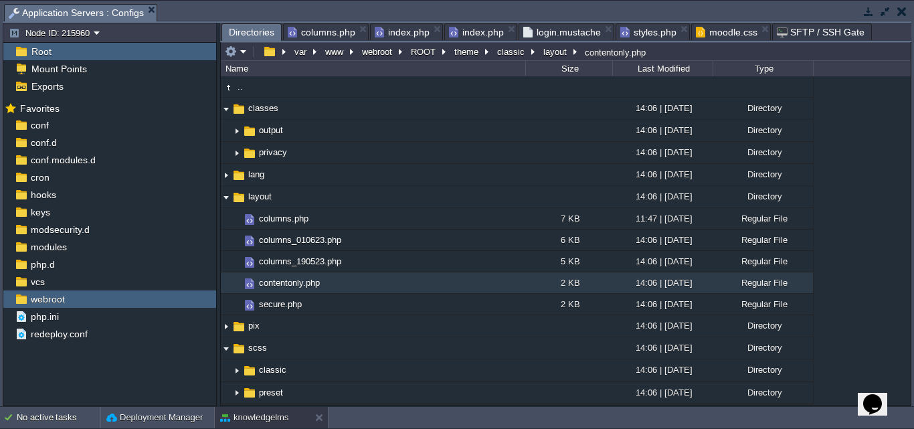
click at [238, 35] on span "Directories" at bounding box center [251, 32] width 45 height 17
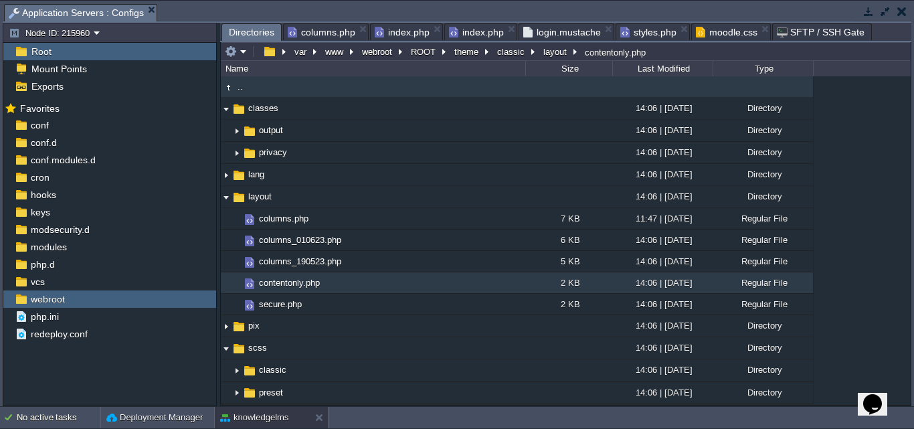
click at [265, 94] on td ".." at bounding box center [373, 86] width 304 height 21
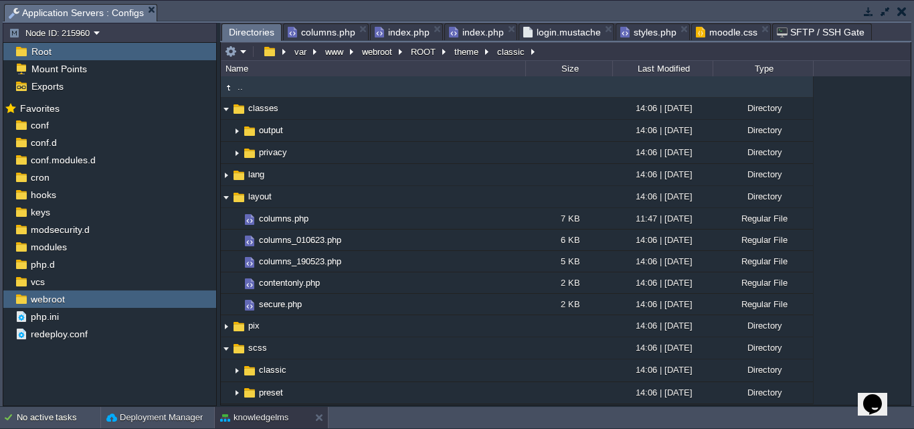
click at [265, 94] on td ".." at bounding box center [373, 86] width 304 height 21
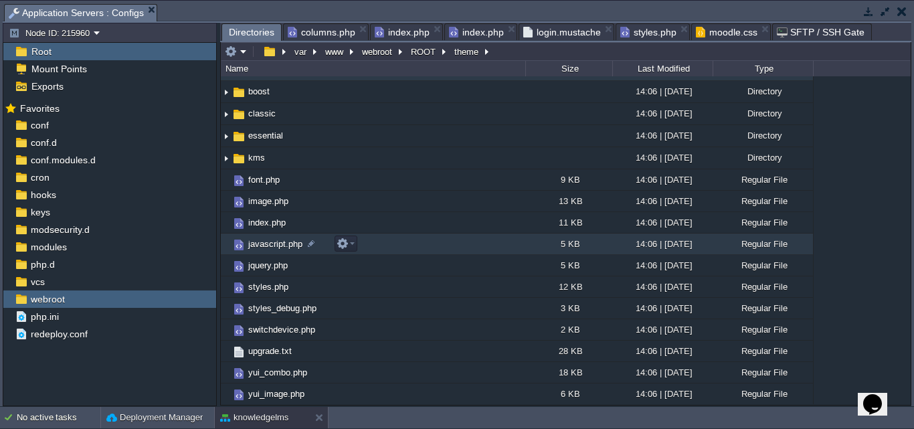
scroll to position [17, 0]
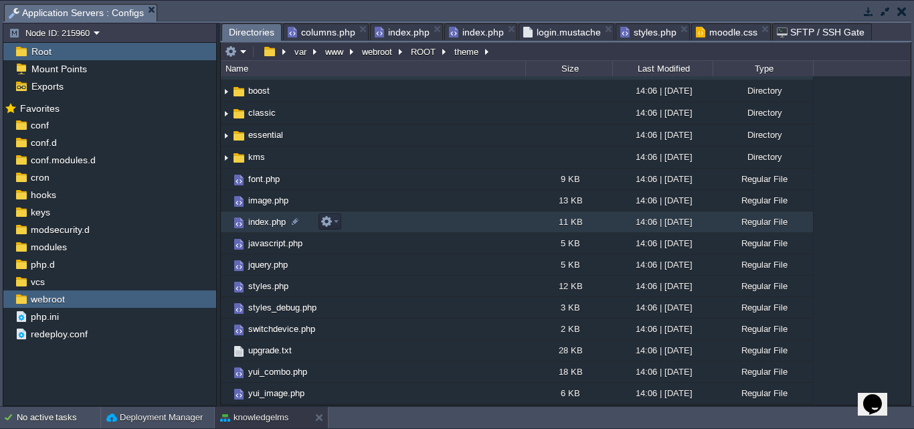
click at [256, 223] on span "index.php" at bounding box center [266, 221] width 41 height 11
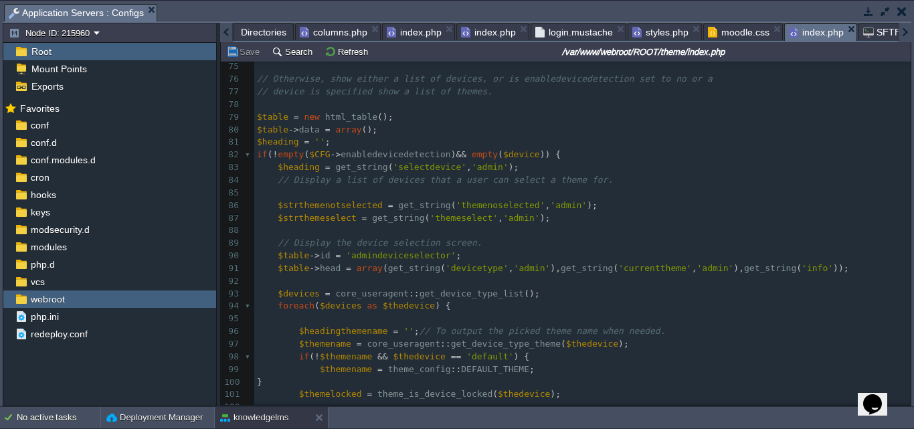
scroll to position [1008, 0]
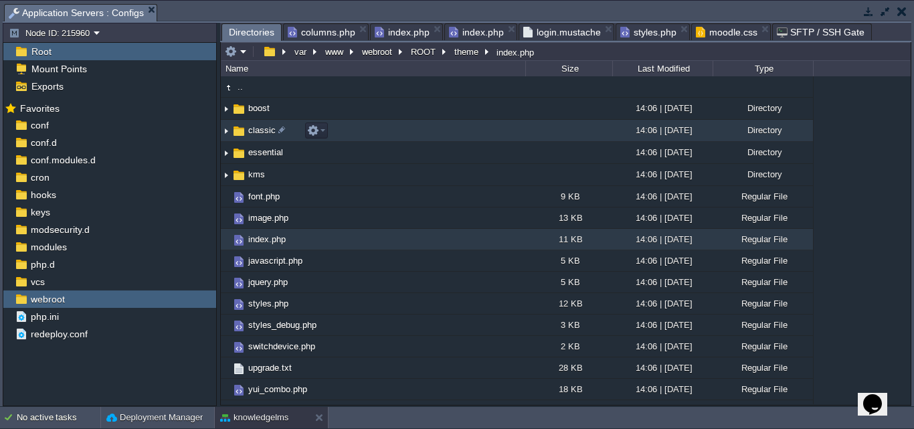
click at [227, 133] on img at bounding box center [226, 130] width 11 height 21
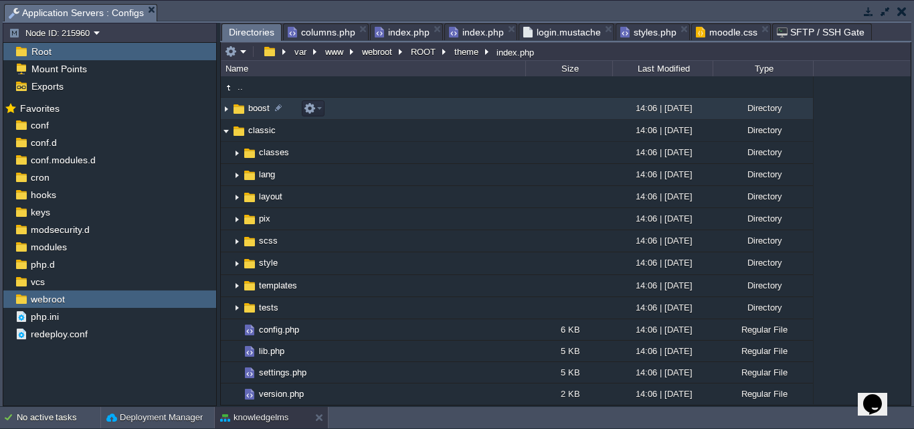
click at [225, 109] on img at bounding box center [226, 108] width 11 height 21
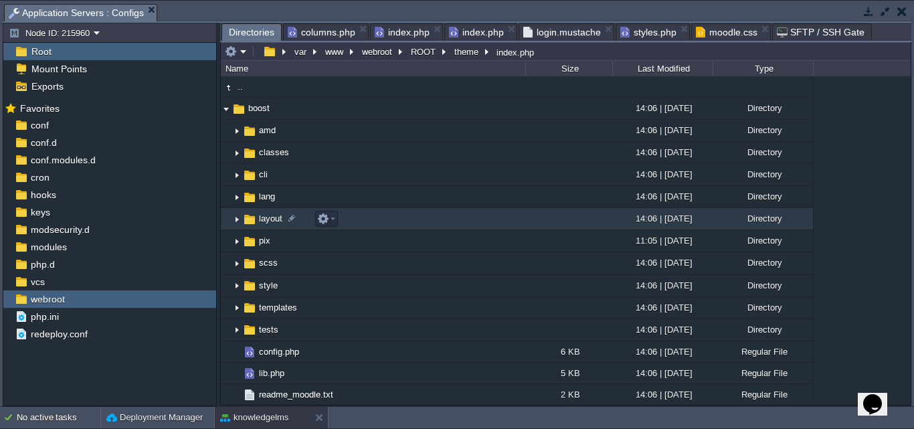
click at [238, 221] on img at bounding box center [236, 219] width 11 height 21
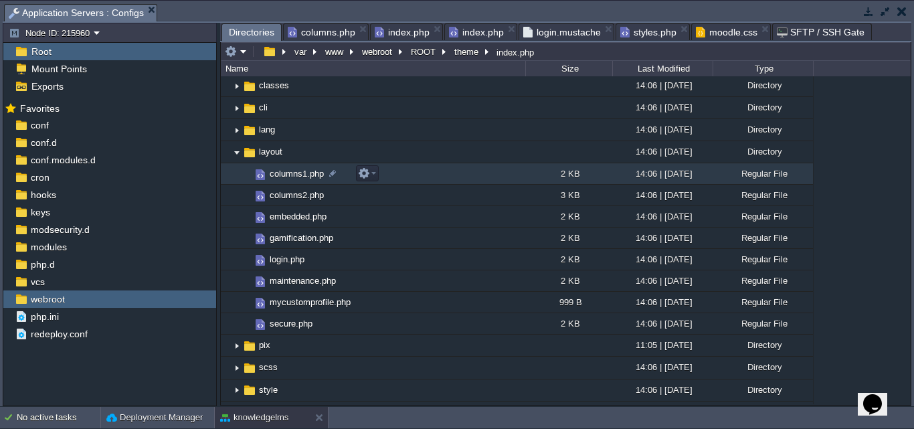
click at [286, 173] on span "columns1.php" at bounding box center [297, 173] width 58 height 11
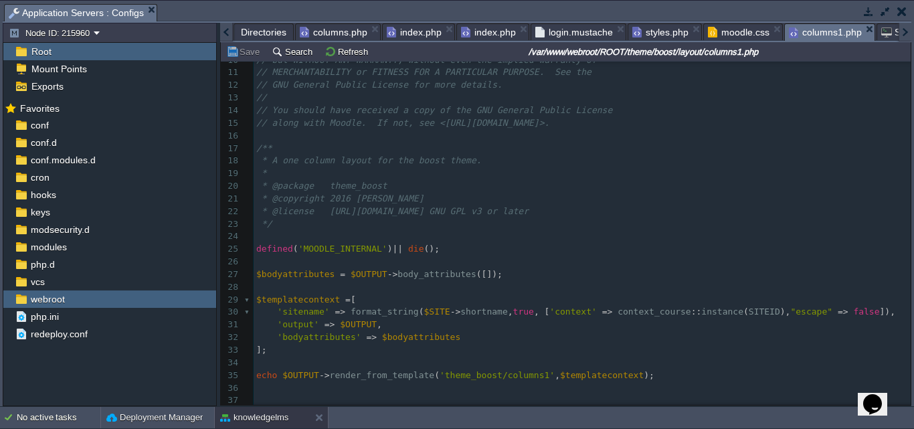
drag, startPoint x: 859, startPoint y: 29, endPoint x: 842, endPoint y: 34, distance: 17.6
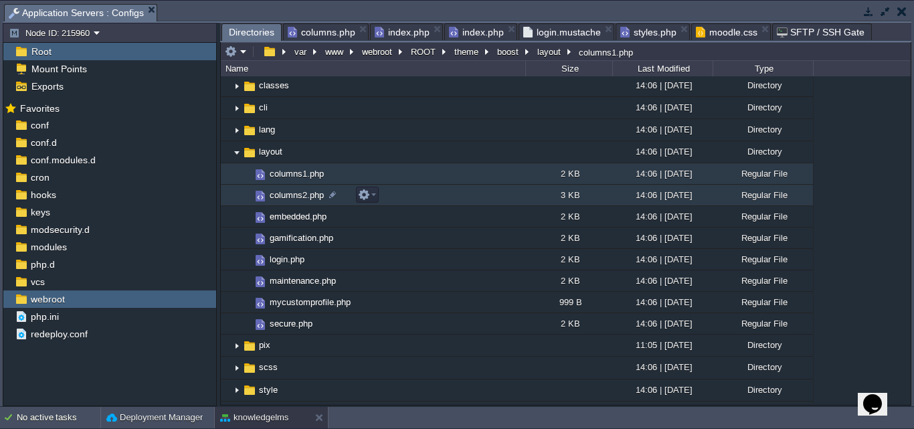
click at [302, 194] on span "columns2.php" at bounding box center [297, 194] width 58 height 11
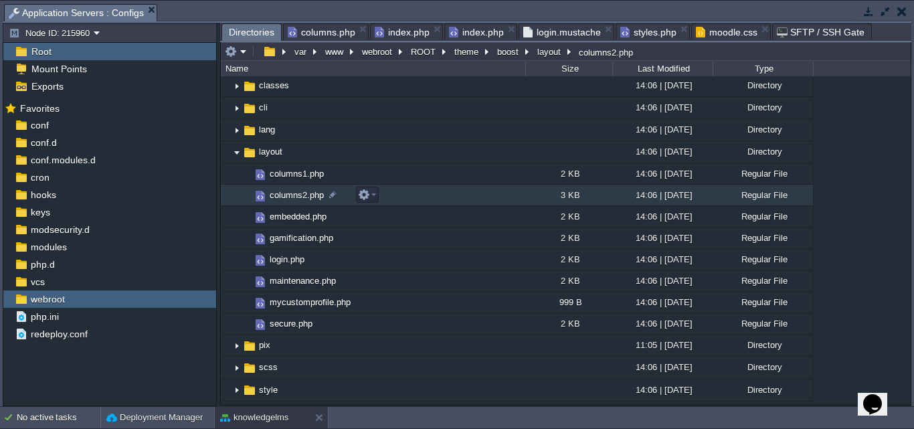
click at [302, 194] on span "columns2.php" at bounding box center [297, 194] width 58 height 11
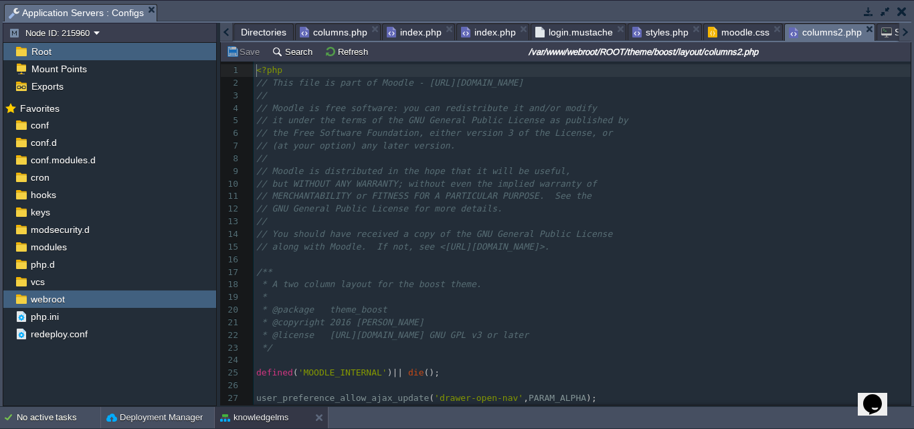
scroll to position [1, 0]
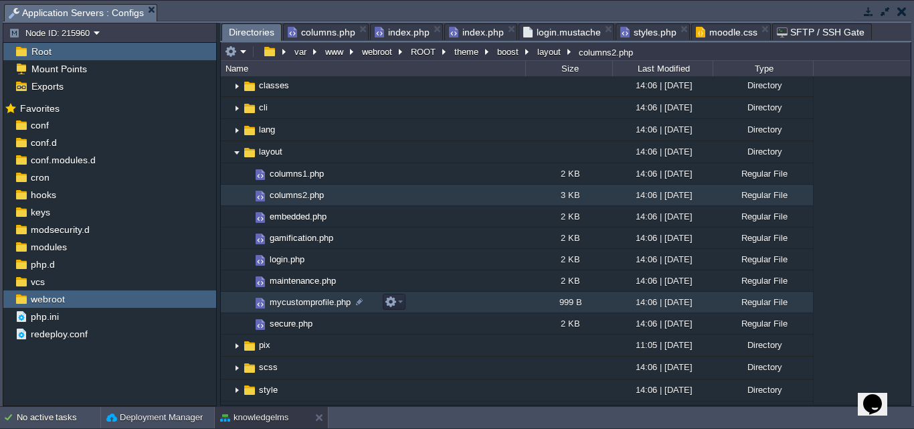
click at [303, 303] on span "mycustomprofile.php" at bounding box center [310, 301] width 85 height 11
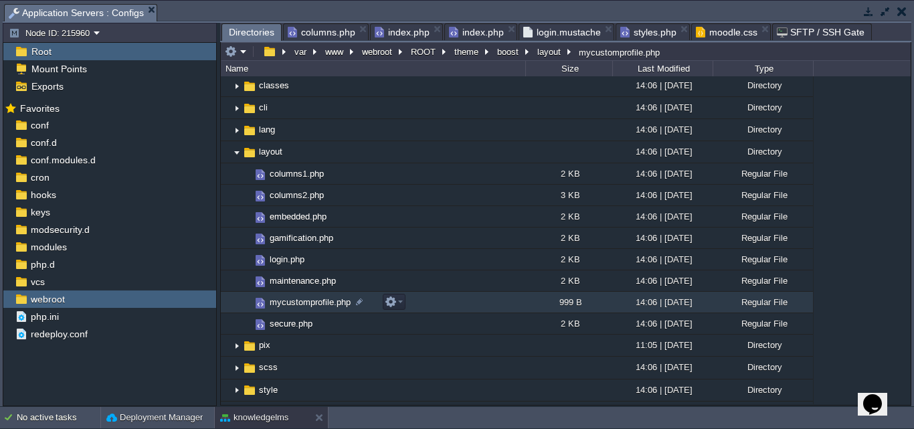
click at [303, 303] on span "mycustomprofile.php" at bounding box center [310, 301] width 85 height 11
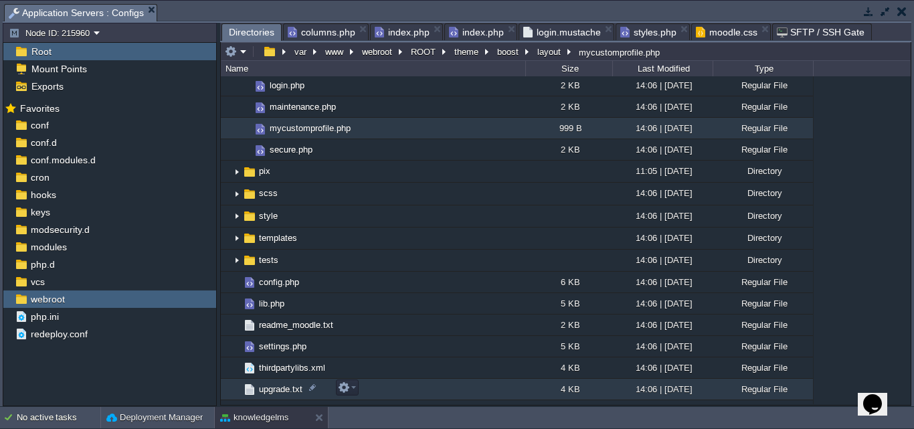
scroll to position [334, 0]
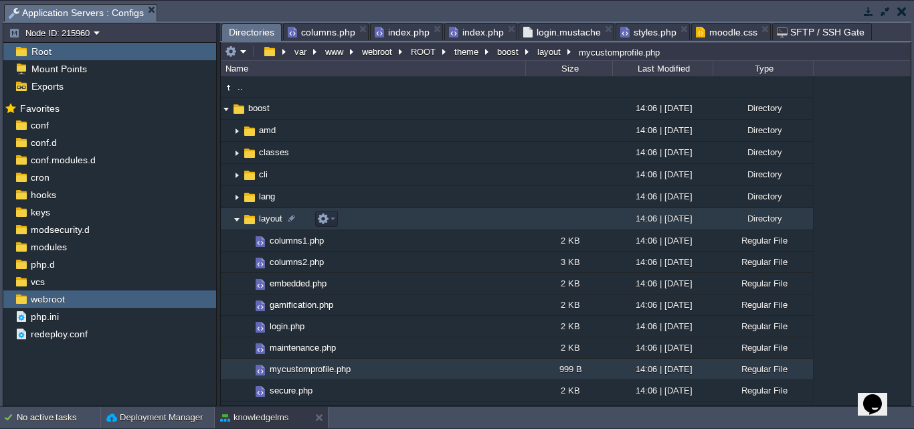
click at [241, 221] on img at bounding box center [236, 219] width 11 height 21
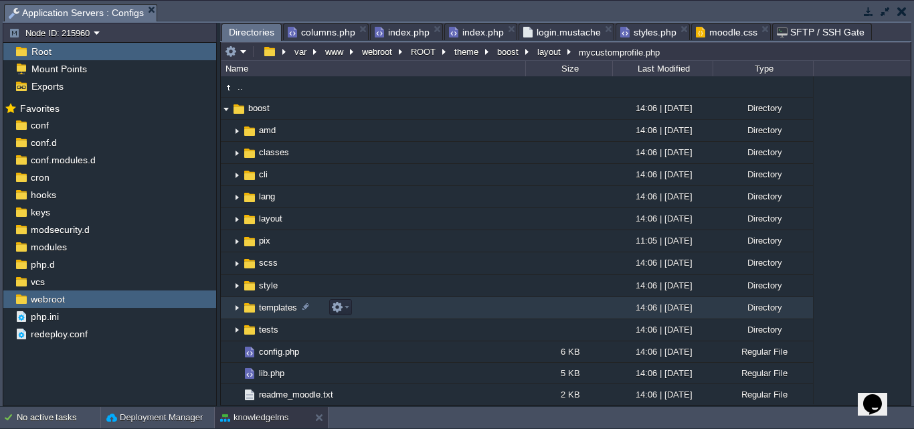
click at [237, 306] on img at bounding box center [236, 308] width 11 height 21
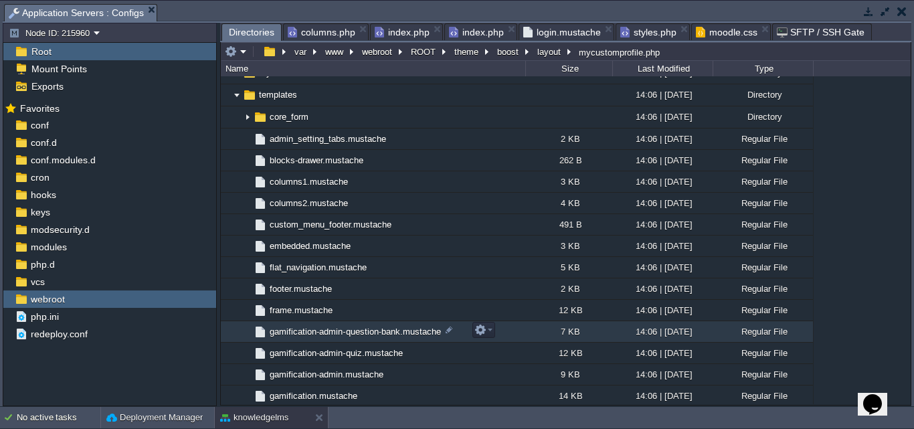
scroll to position [201, 0]
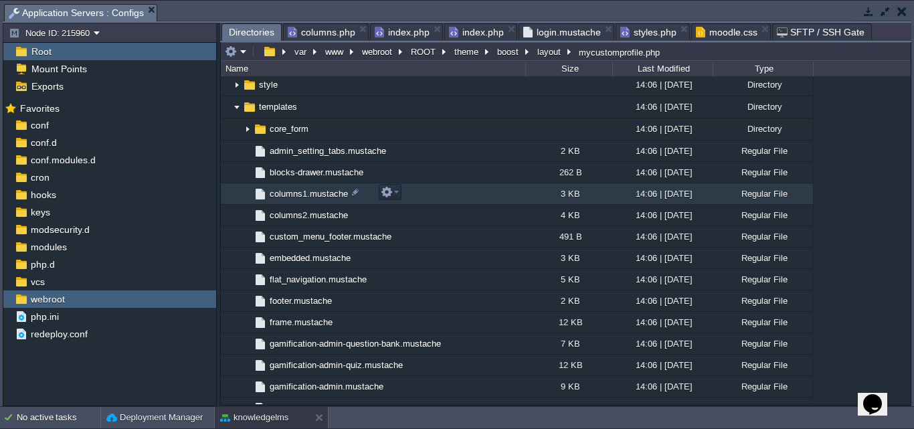
click at [290, 190] on span "columns1.mustache" at bounding box center [309, 193] width 82 height 11
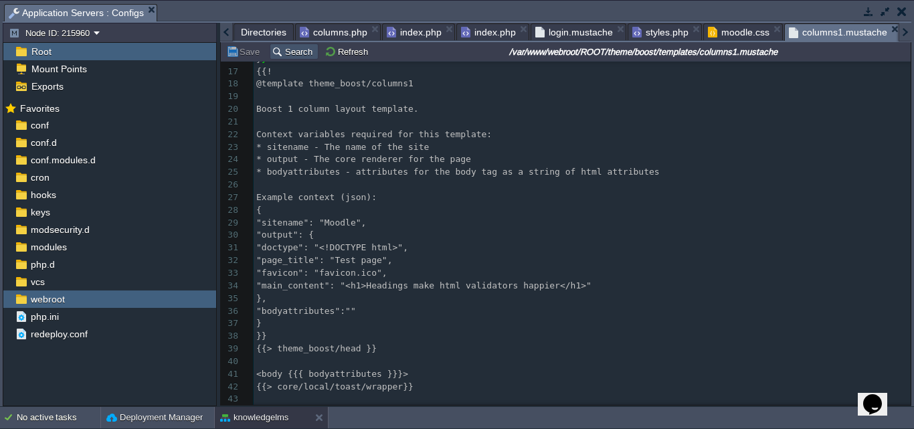
click at [282, 54] on button "Search" at bounding box center [294, 51] width 45 height 12
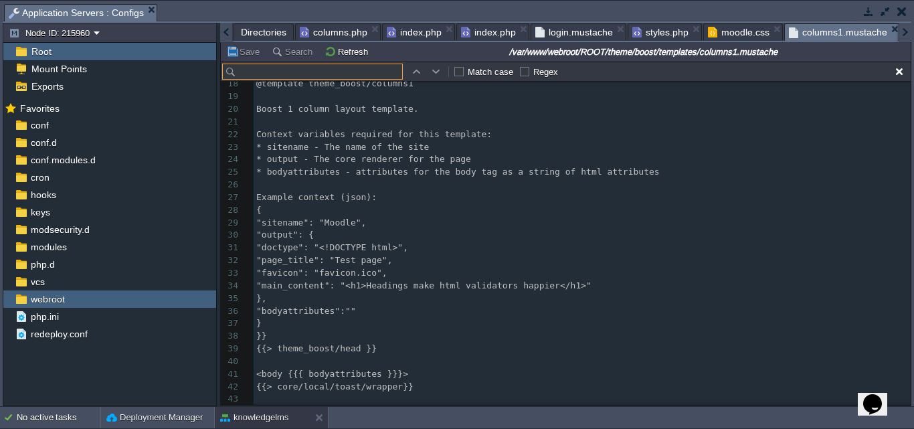
click at [270, 76] on input "text" at bounding box center [312, 72] width 181 height 16
type input "700"
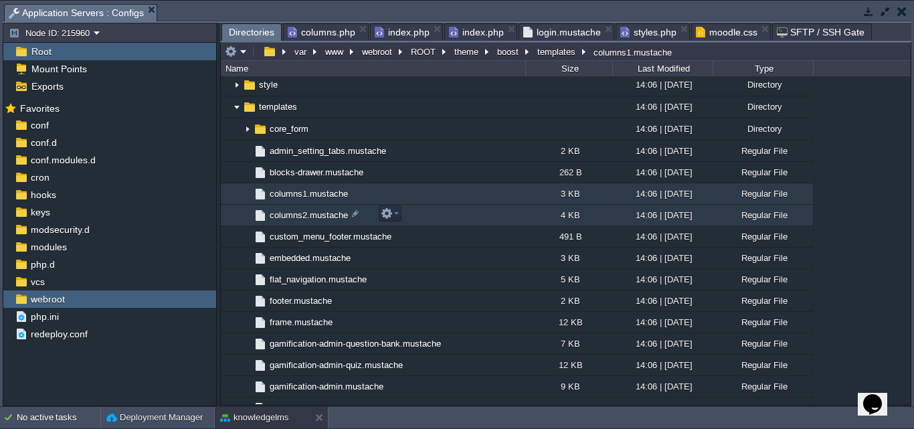
click at [313, 215] on span "columns2.mustache" at bounding box center [309, 214] width 82 height 11
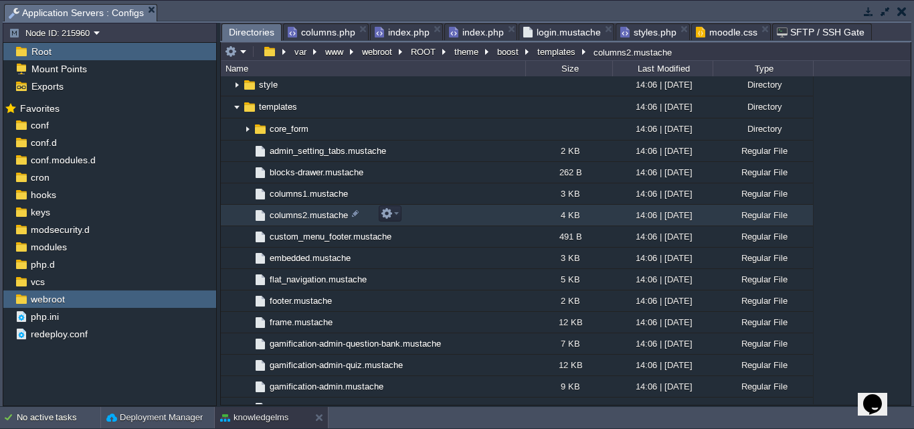
click at [313, 215] on span "columns2.mustache" at bounding box center [309, 214] width 82 height 11
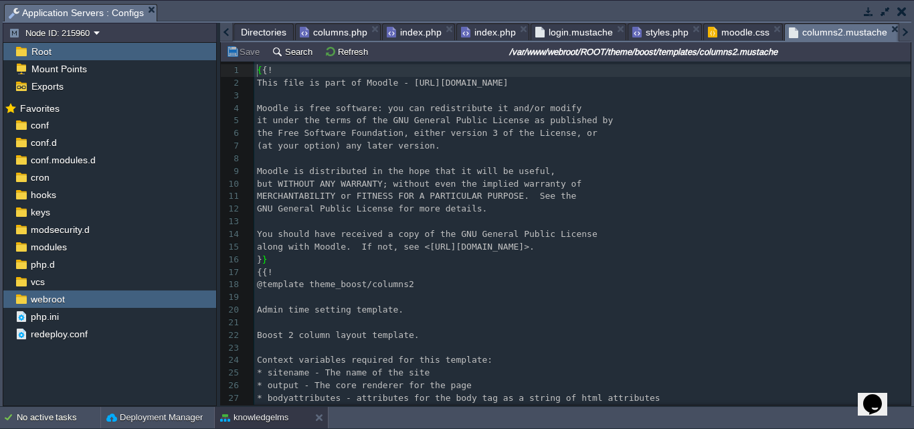
scroll to position [5, 0]
click at [285, 53] on button "Search" at bounding box center [294, 51] width 45 height 12
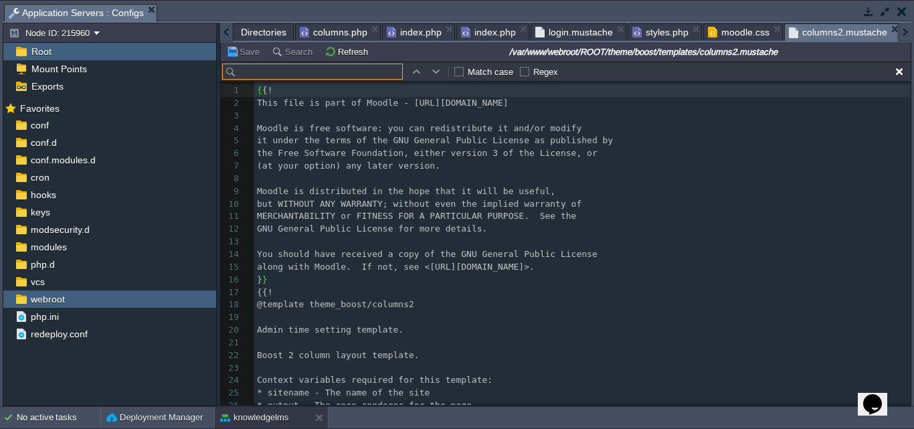
scroll to position [20, 0]
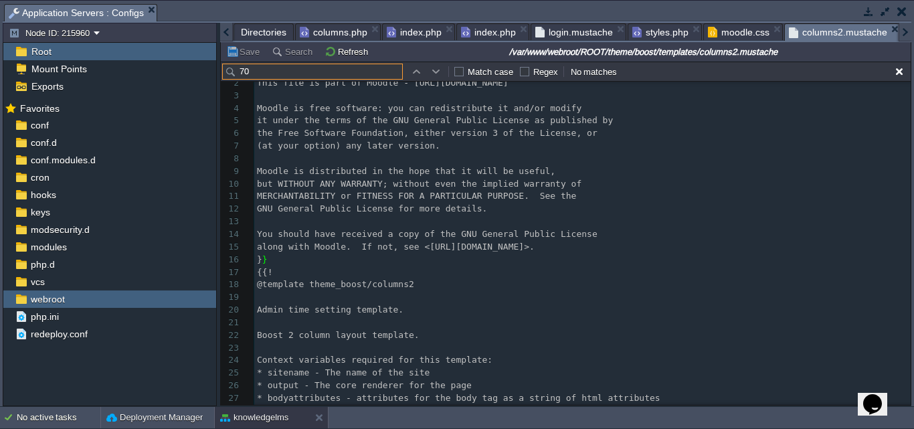
type input "700"
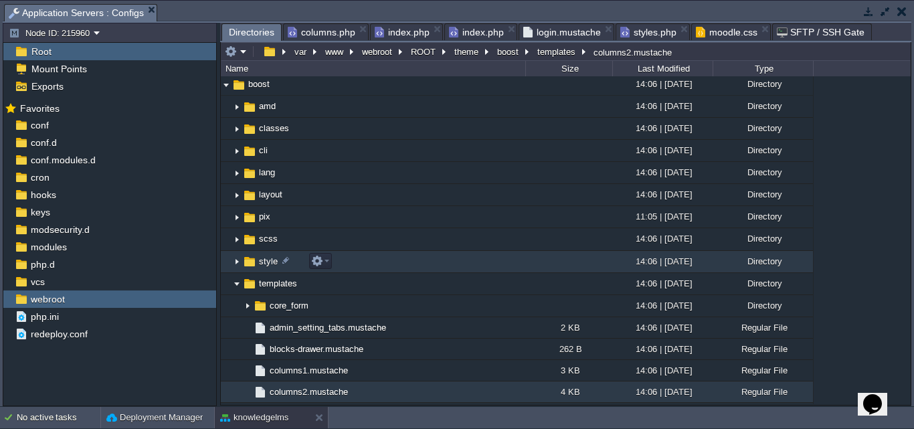
scroll to position [0, 0]
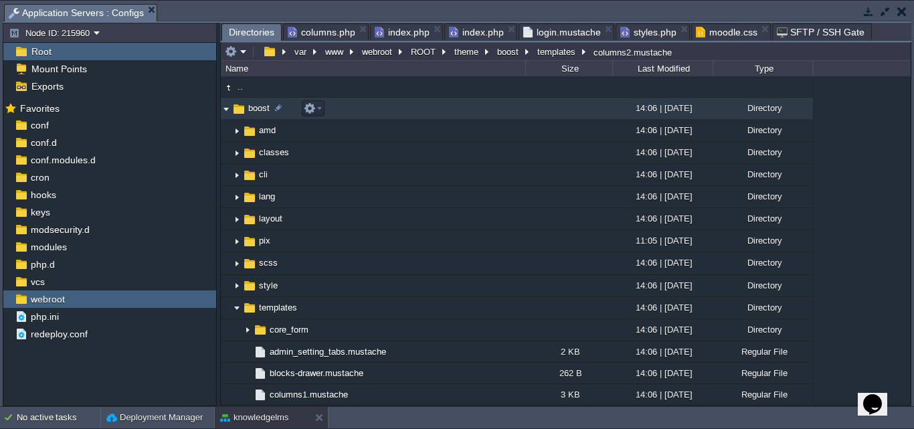
click at [229, 108] on img at bounding box center [226, 108] width 11 height 21
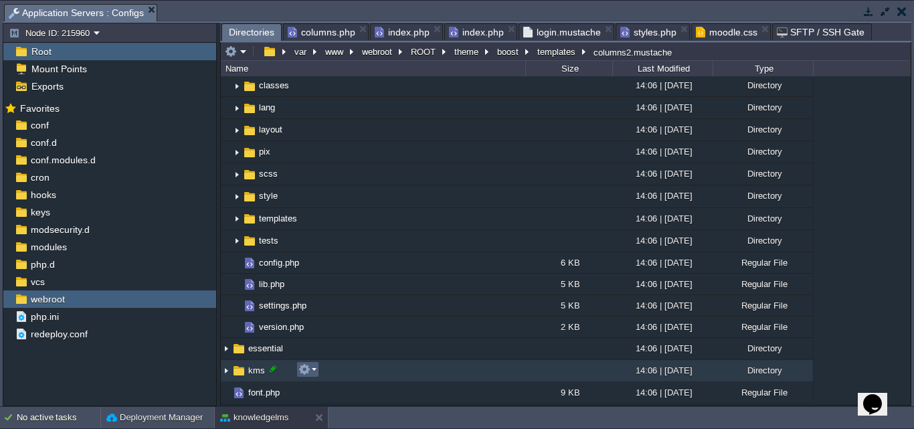
scroll to position [134, 0]
